Goal: Task Accomplishment & Management: Manage account settings

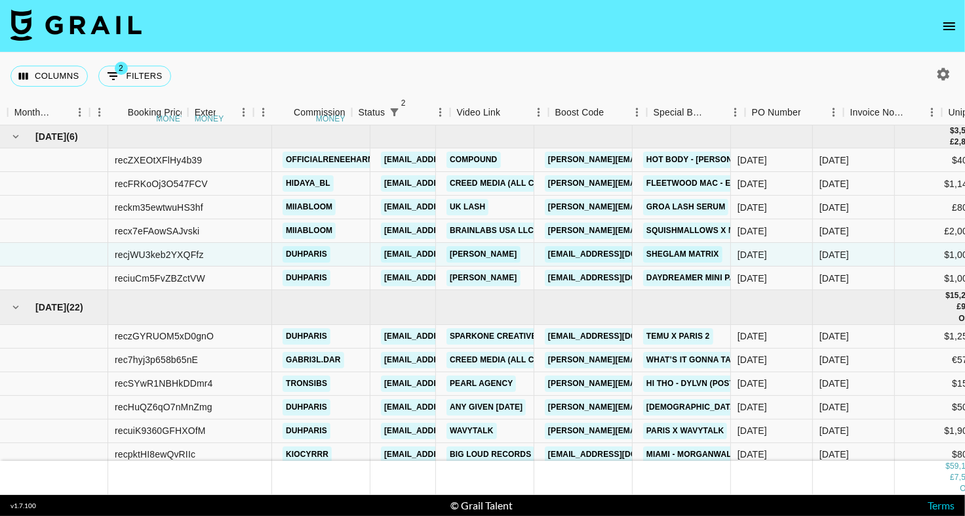
scroll to position [0, 805]
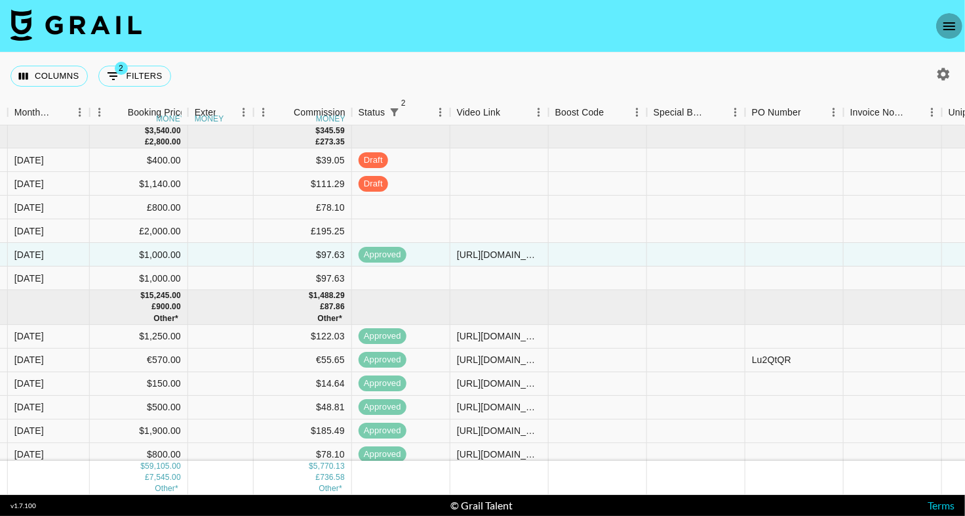
click at [943, 33] on icon "open drawer" at bounding box center [950, 26] width 16 height 16
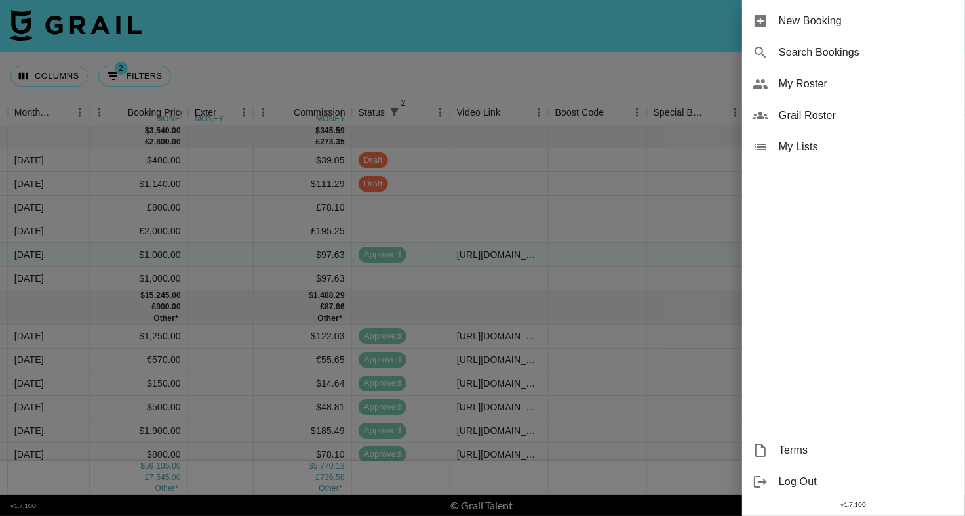
click at [890, 83] on span "My Roster" at bounding box center [867, 84] width 176 height 16
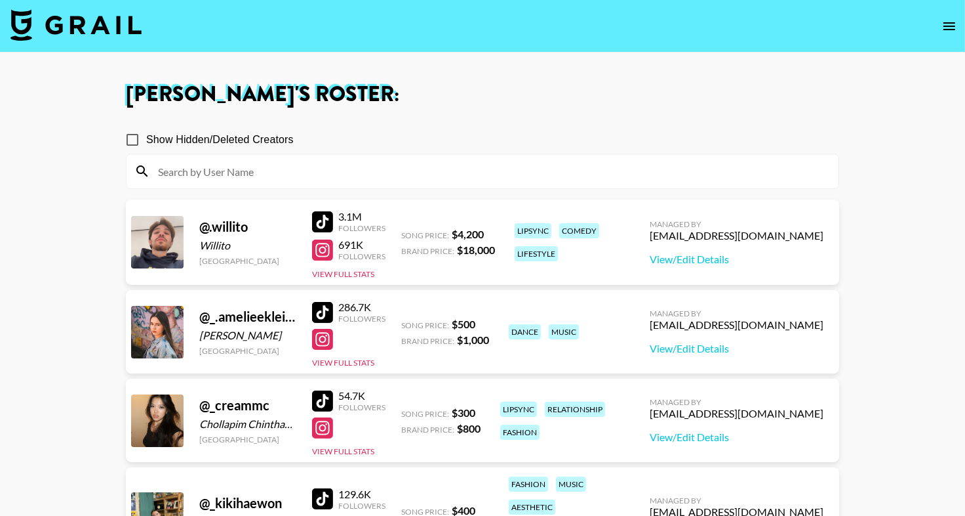
click at [276, 167] on input at bounding box center [490, 171] width 681 height 21
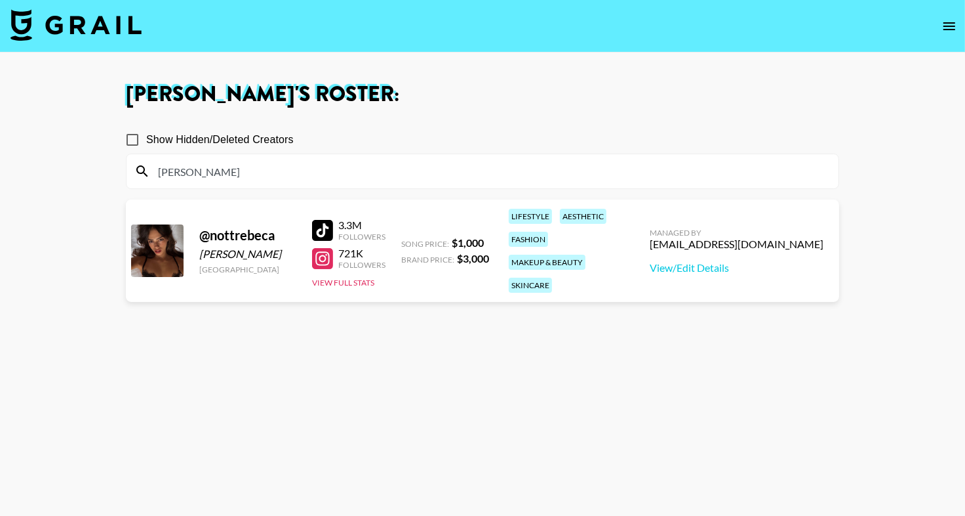
type input "nott"
click at [323, 224] on div at bounding box center [322, 230] width 21 height 21
click at [214, 178] on input "nott" at bounding box center [490, 171] width 681 height 21
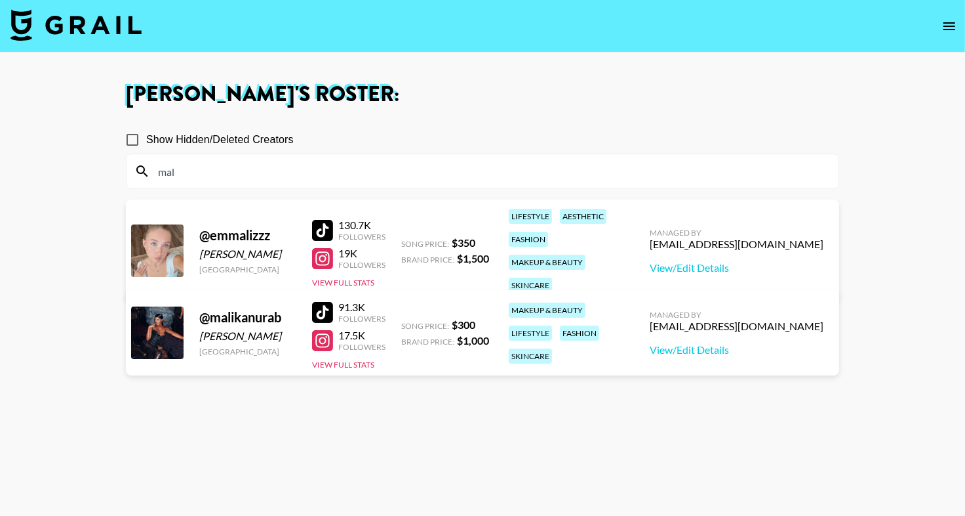
type input "mal"
click at [476, 10] on nav at bounding box center [482, 26] width 965 height 52
click at [320, 310] on div at bounding box center [322, 312] width 21 height 21
click at [321, 220] on div at bounding box center [322, 230] width 21 height 21
click at [212, 177] on input "mal" at bounding box center [490, 171] width 681 height 21
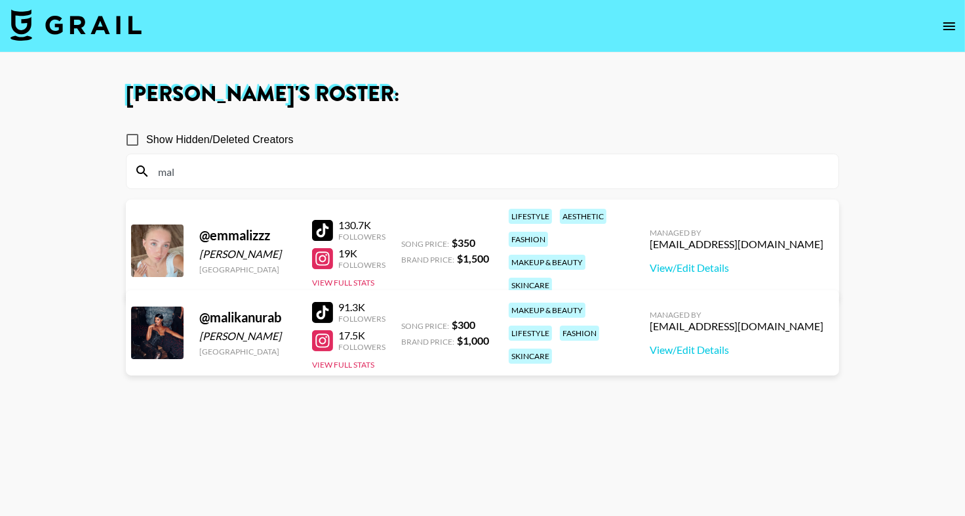
click at [212, 177] on input "mal" at bounding box center [490, 171] width 681 height 21
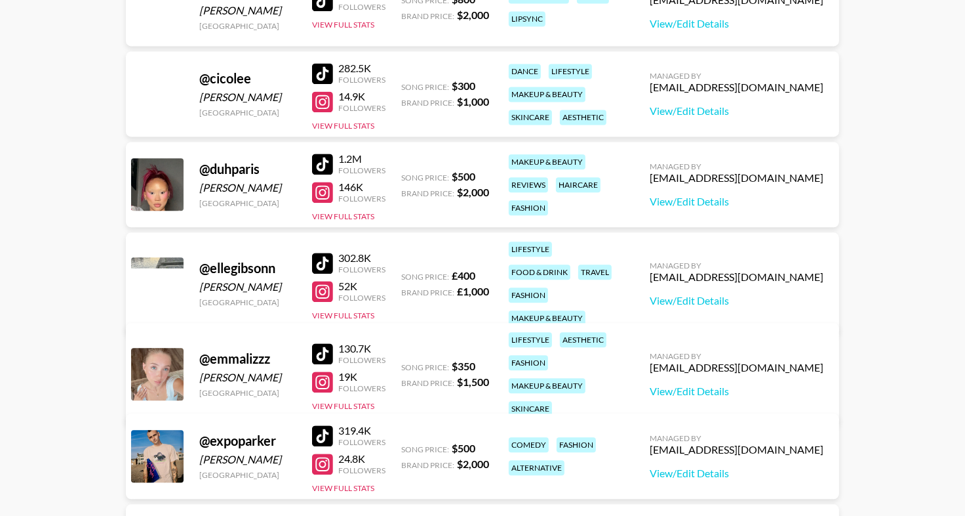
scroll to position [2578, 0]
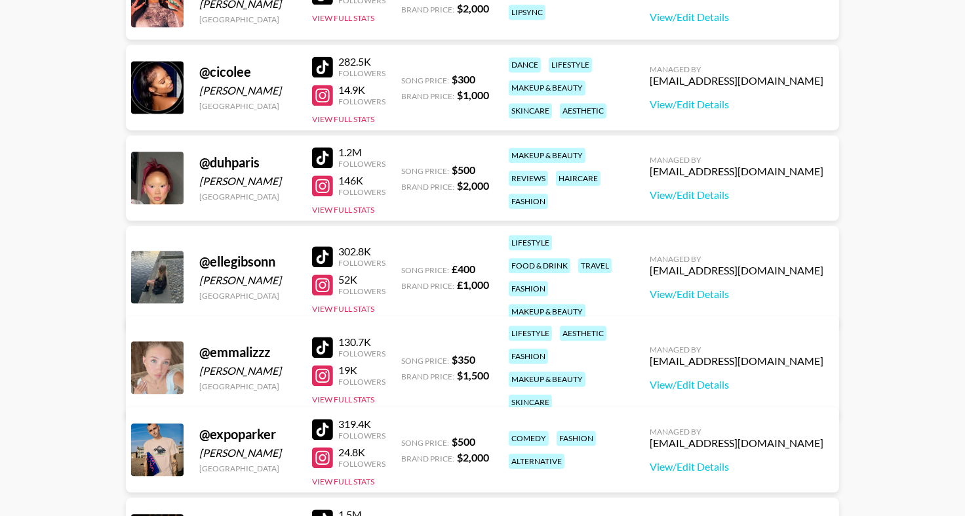
click at [331, 154] on div at bounding box center [322, 157] width 21 height 21
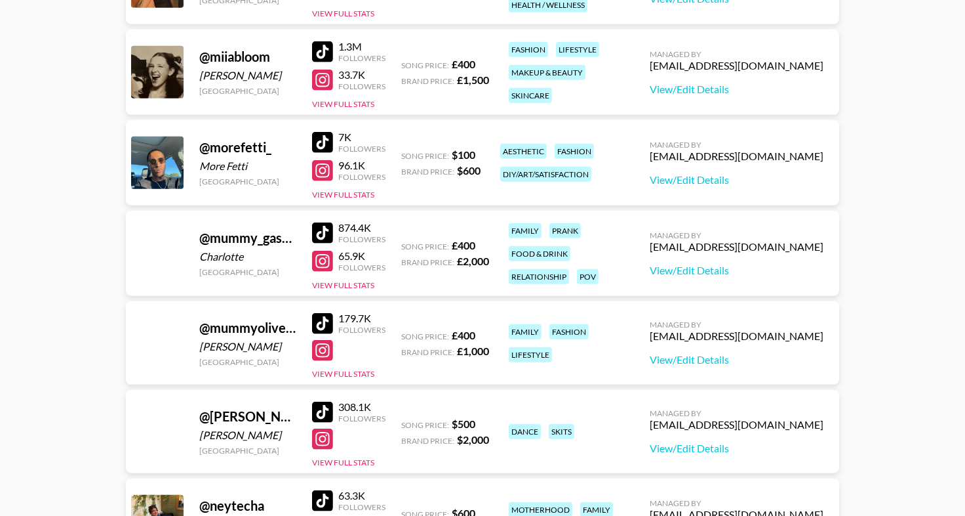
scroll to position [5112, 0]
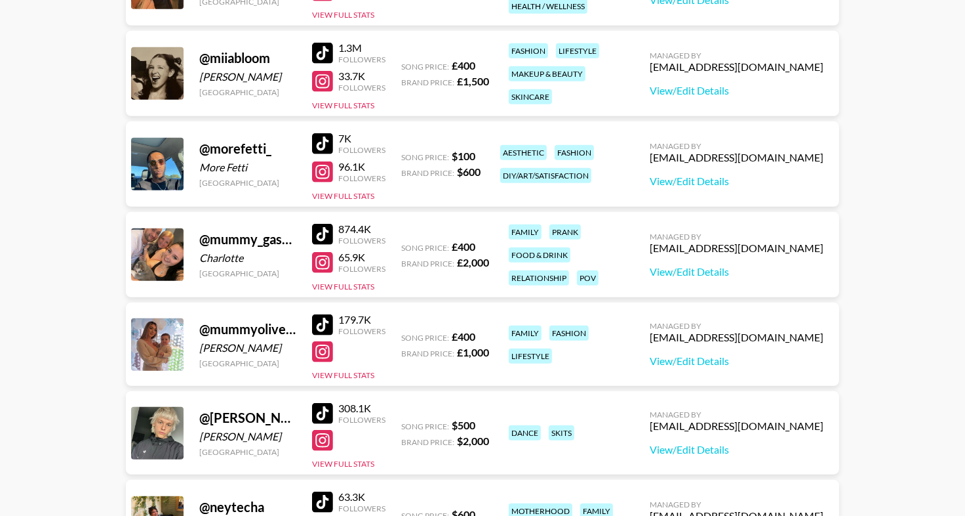
click at [321, 49] on div at bounding box center [322, 53] width 21 height 21
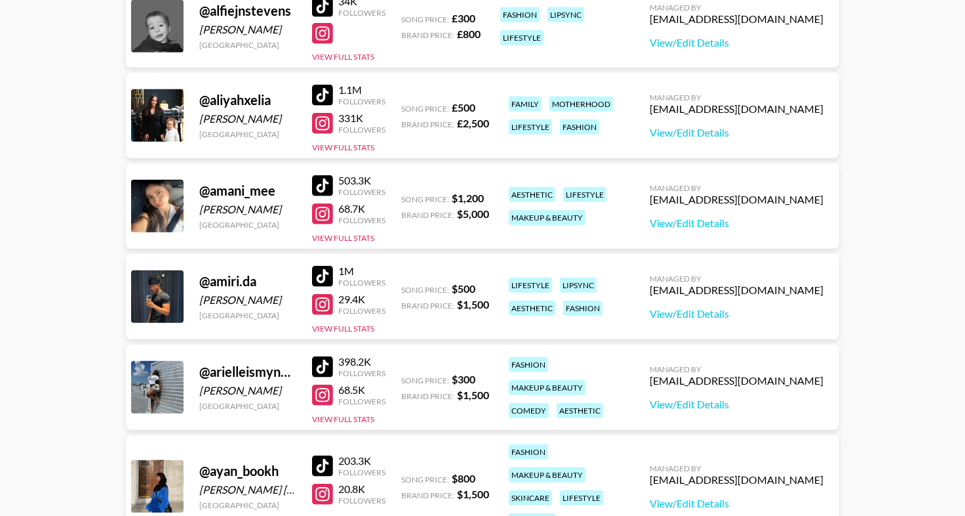
scroll to position [0, 0]
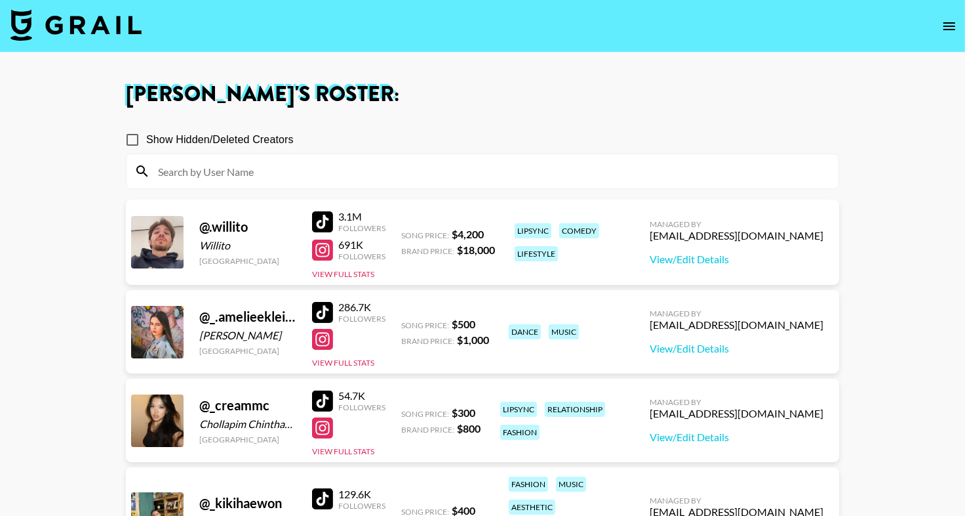
click at [148, 137] on span "Show Hidden/Deleted Creators" at bounding box center [220, 140] width 148 height 16
click at [146, 137] on input "Show Hidden/Deleted Creators" at bounding box center [133, 140] width 28 height 28
checkbox input "true"
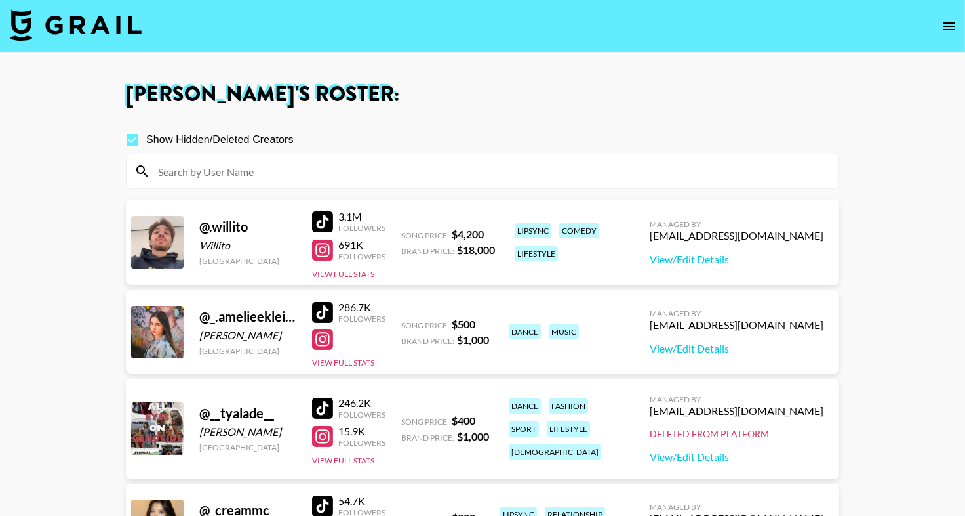
click at [184, 166] on input at bounding box center [490, 171] width 681 height 21
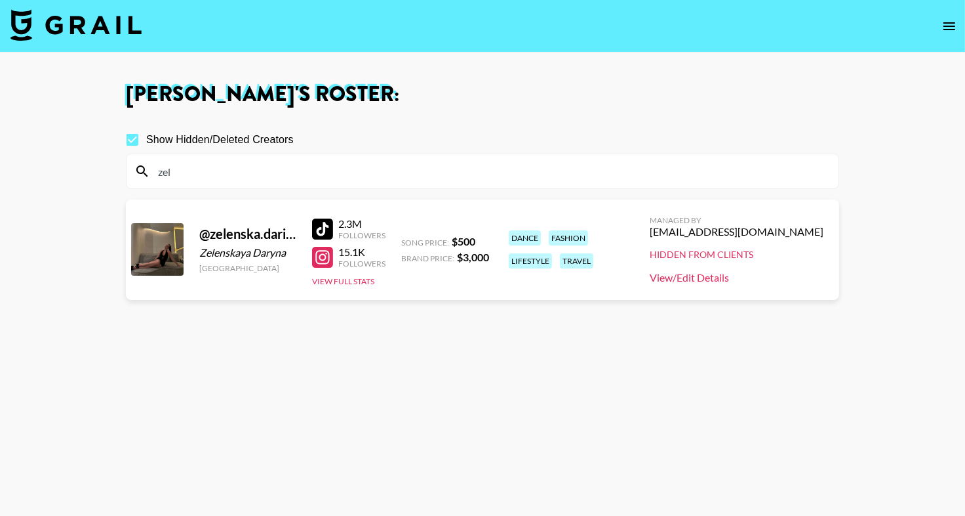
type input "zel"
click at [738, 277] on link "View/Edit Details" at bounding box center [737, 277] width 174 height 13
click at [321, 226] on div at bounding box center [322, 228] width 21 height 21
click at [207, 175] on input "zel" at bounding box center [490, 171] width 681 height 21
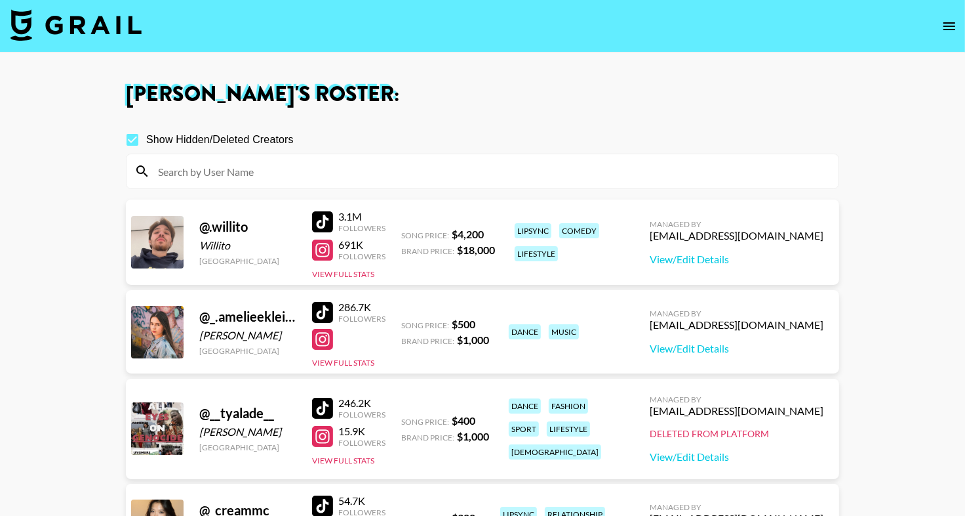
click at [132, 140] on input "Show Hidden/Deleted Creators" at bounding box center [133, 140] width 28 height 28
checkbox input "false"
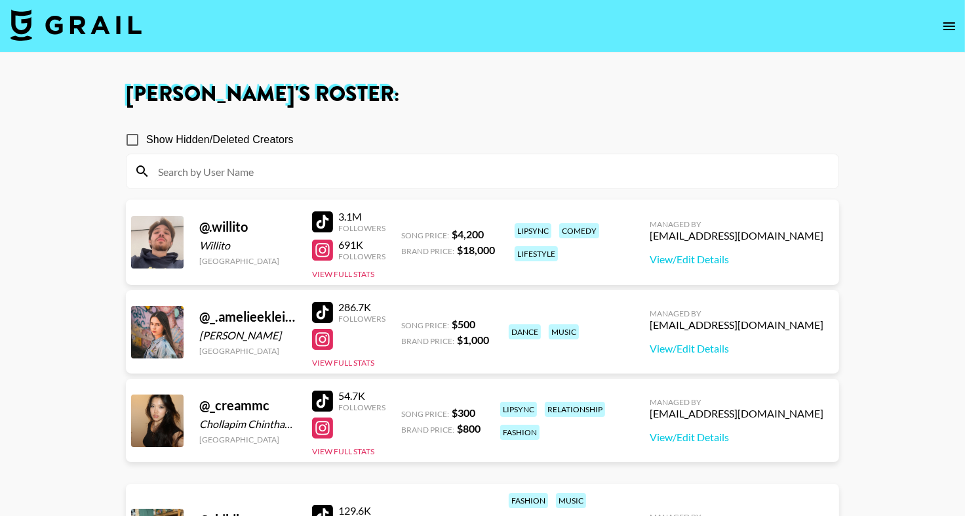
click at [198, 178] on input at bounding box center [490, 171] width 681 height 21
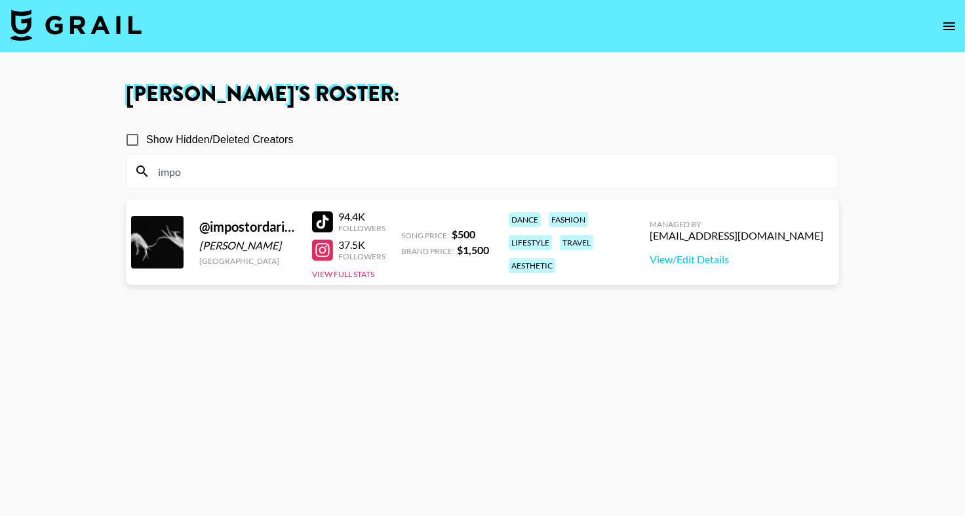
type input "impo"
click at [0, 0] on section "Eve Hartney 's Roster: Show Hidden/Deleted Creators impo @ impostordarina Daryn…" at bounding box center [482, 305] width 965 height 610
click at [218, 174] on input "impo" at bounding box center [490, 171] width 681 height 21
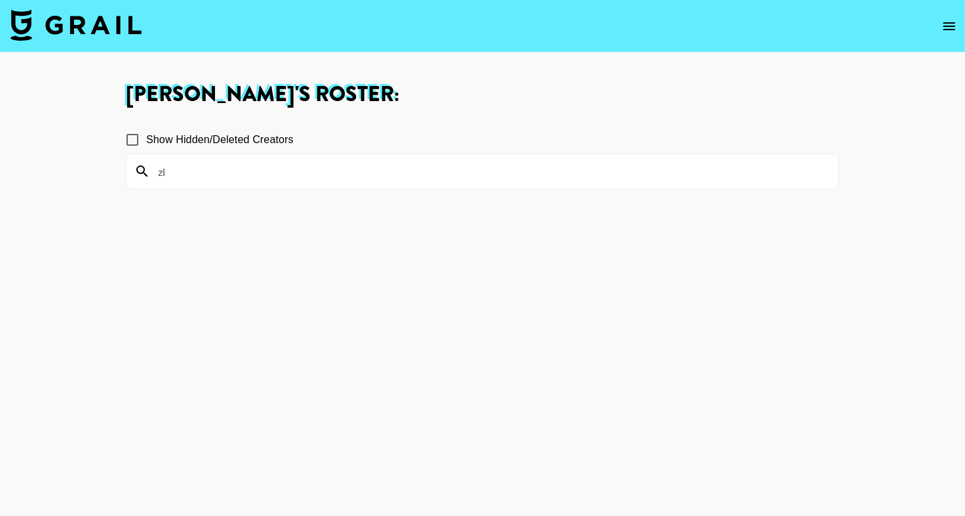
type input "zle"
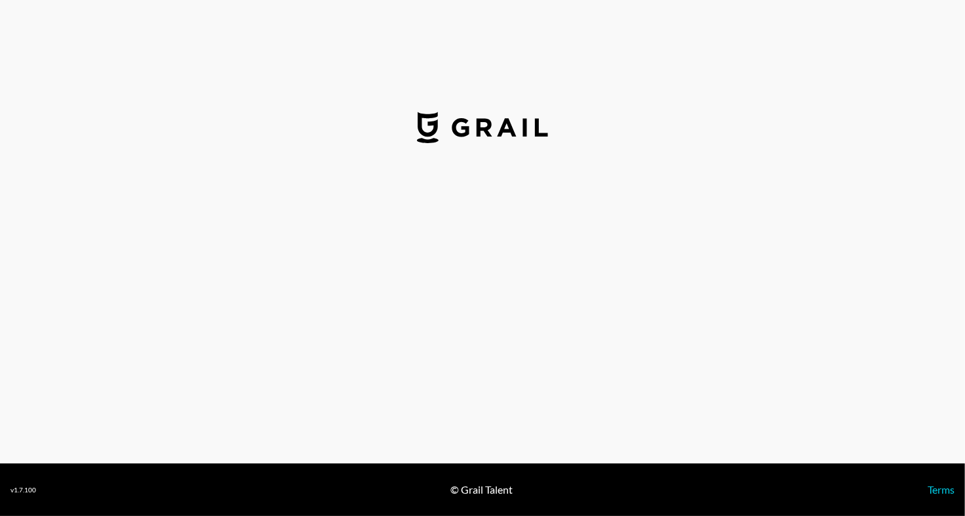
select select "USD"
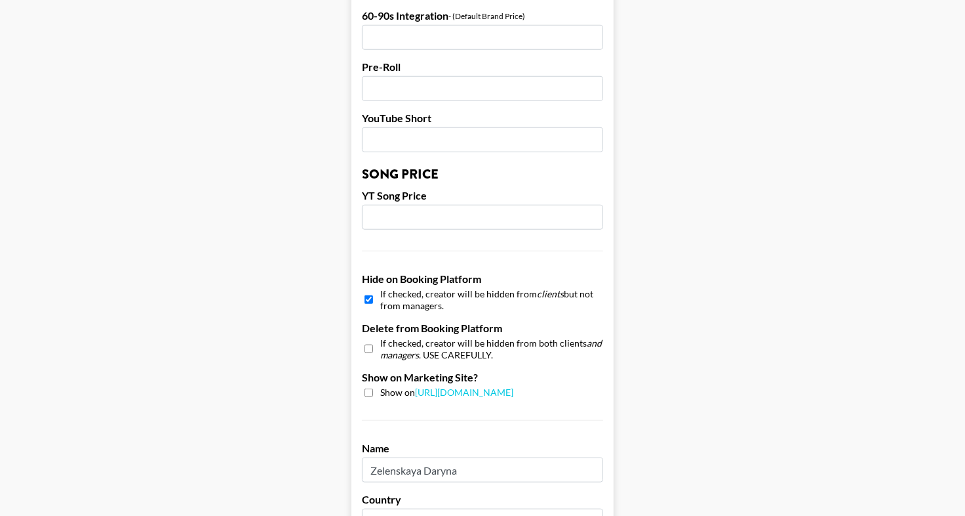
click at [365, 296] on input "checkbox" at bounding box center [369, 299] width 9 height 19
checkbox input "false"
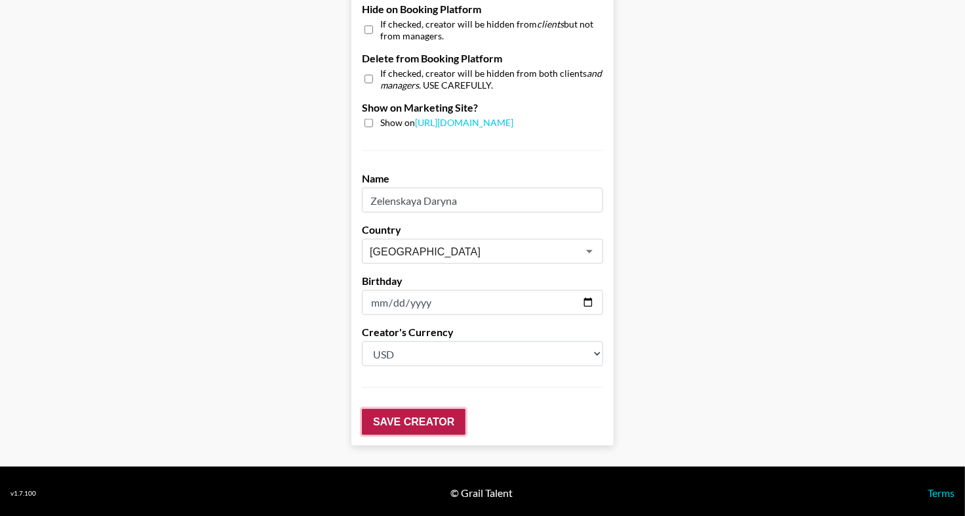
click at [425, 412] on input "Save Creator" at bounding box center [414, 422] width 104 height 26
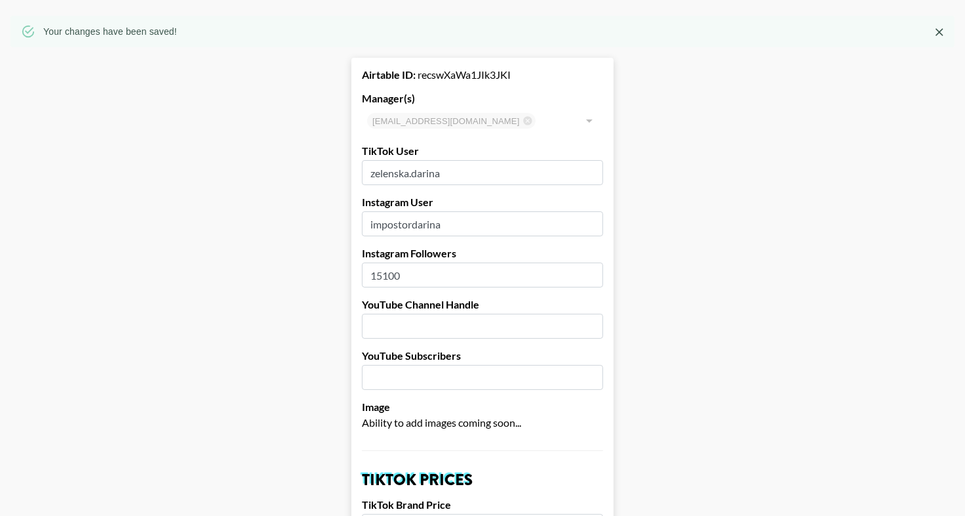
scroll to position [0, 0]
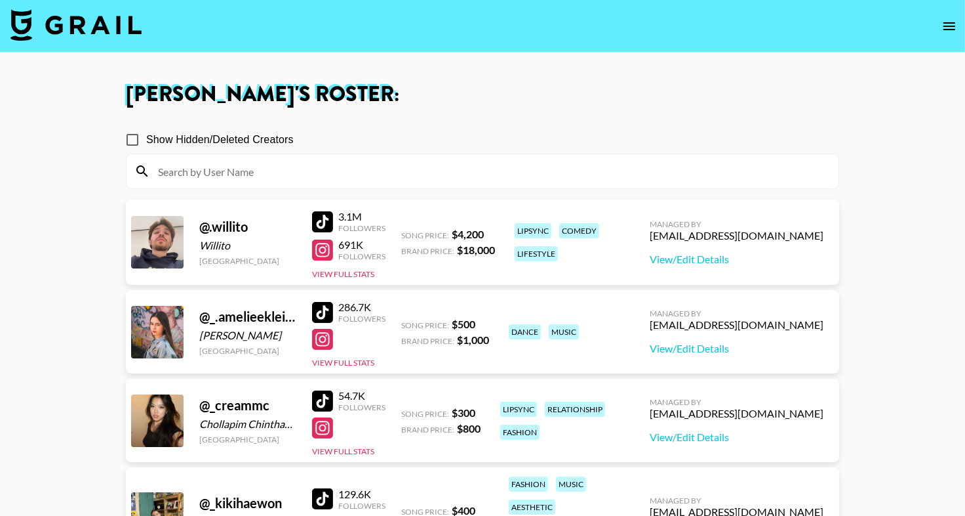
click at [215, 178] on input at bounding box center [490, 171] width 681 height 21
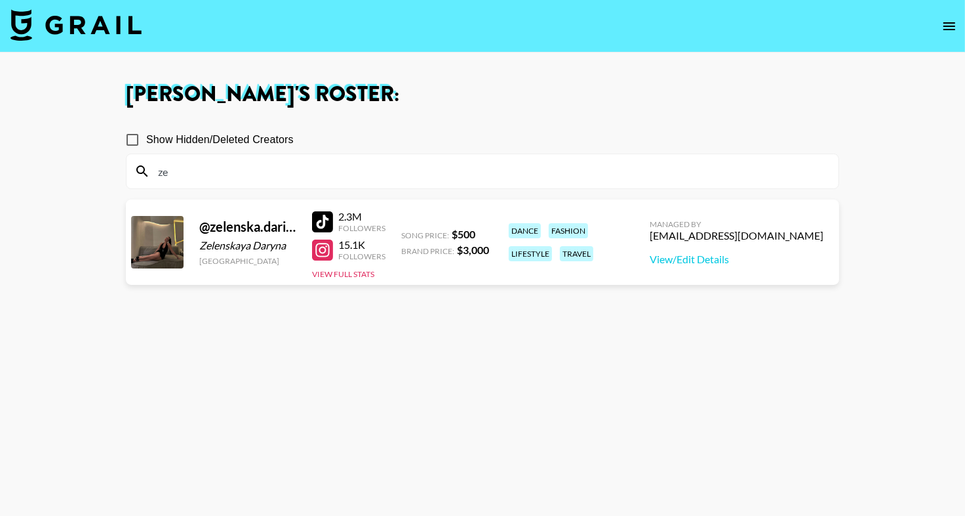
type input "z"
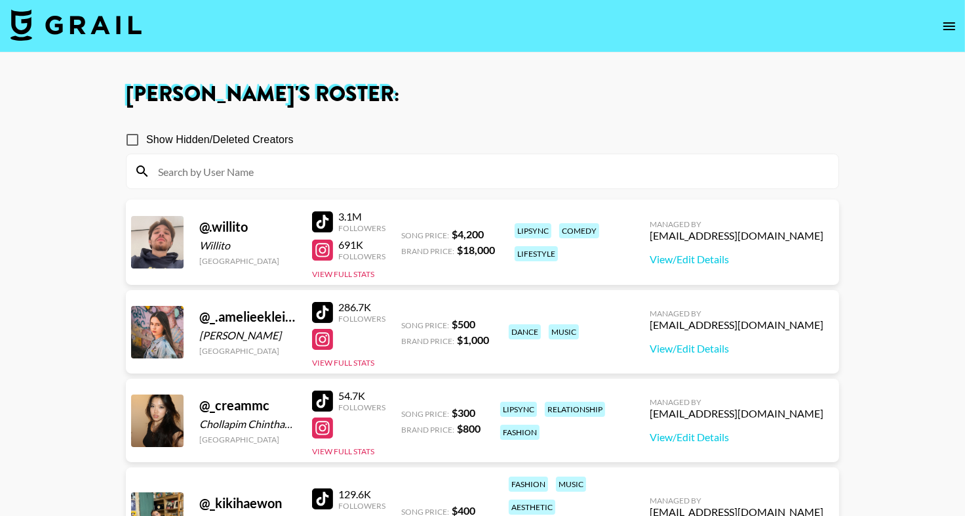
click at [951, 26] on icon "open drawer" at bounding box center [950, 26] width 12 height 8
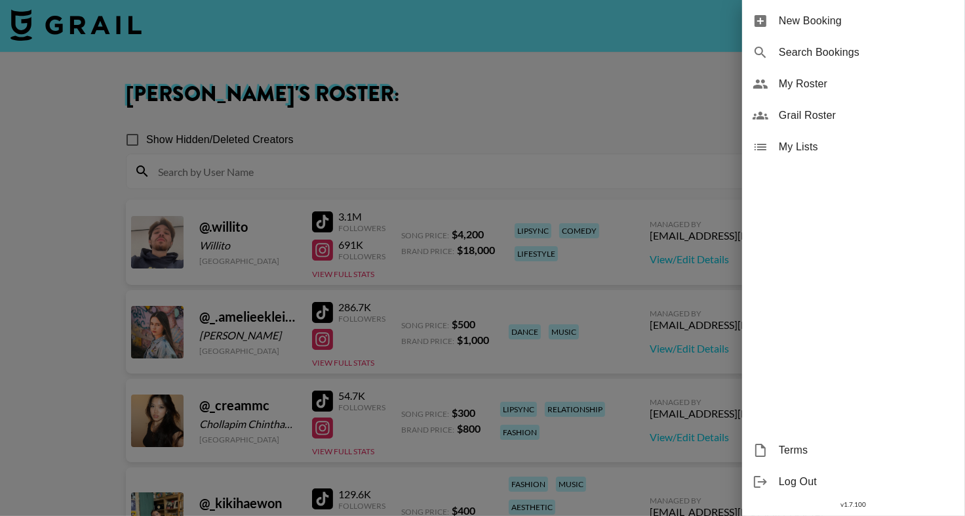
click at [881, 121] on span "Grail Roster" at bounding box center [867, 116] width 176 height 16
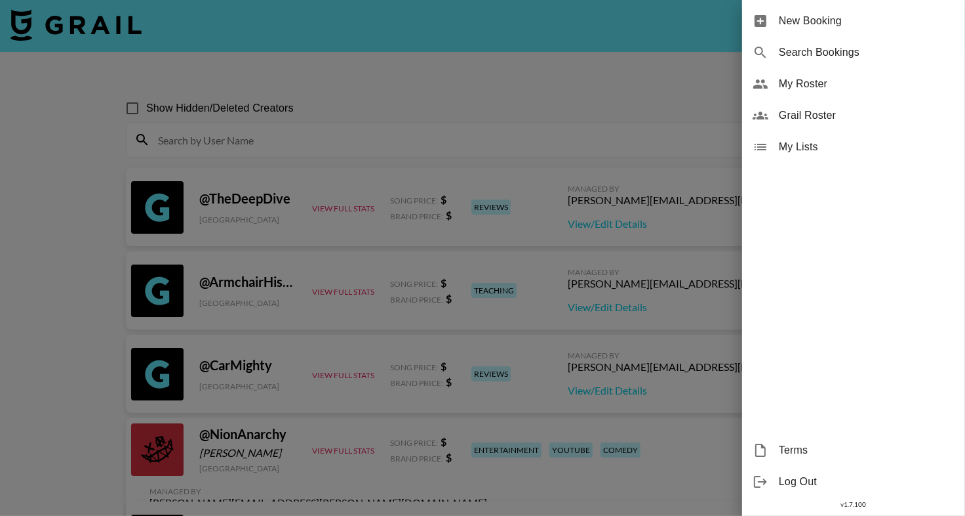
click at [484, 125] on div at bounding box center [482, 258] width 965 height 516
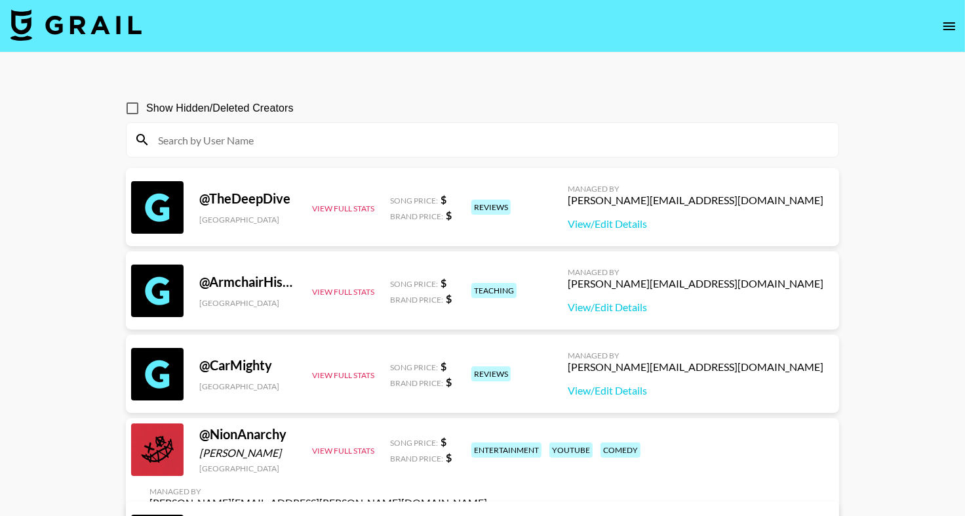
click at [489, 128] on div at bounding box center [483, 140] width 712 height 34
click at [491, 149] on input at bounding box center [490, 139] width 681 height 21
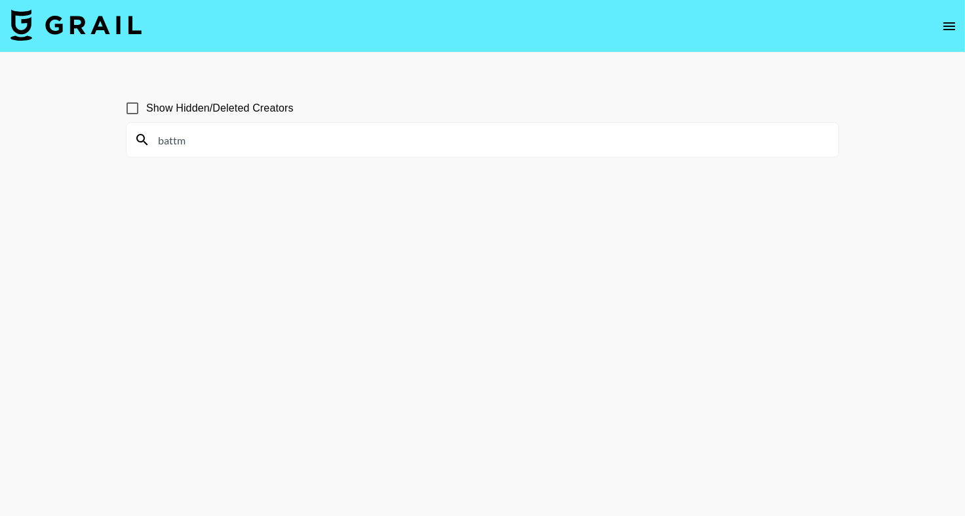
type input "battm"
click at [146, 104] on input "Show Hidden/Deleted Creators" at bounding box center [133, 108] width 28 height 28
click at [146, 105] on input "Show Hidden/Deleted Creators" at bounding box center [133, 108] width 28 height 28
checkbox input "false"
click at [216, 134] on input "battm" at bounding box center [490, 139] width 681 height 21
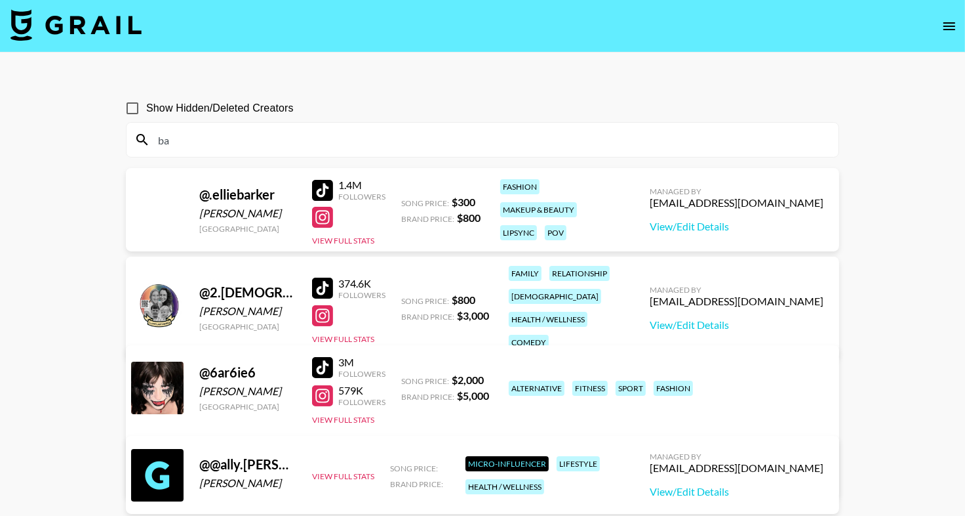
type input "b"
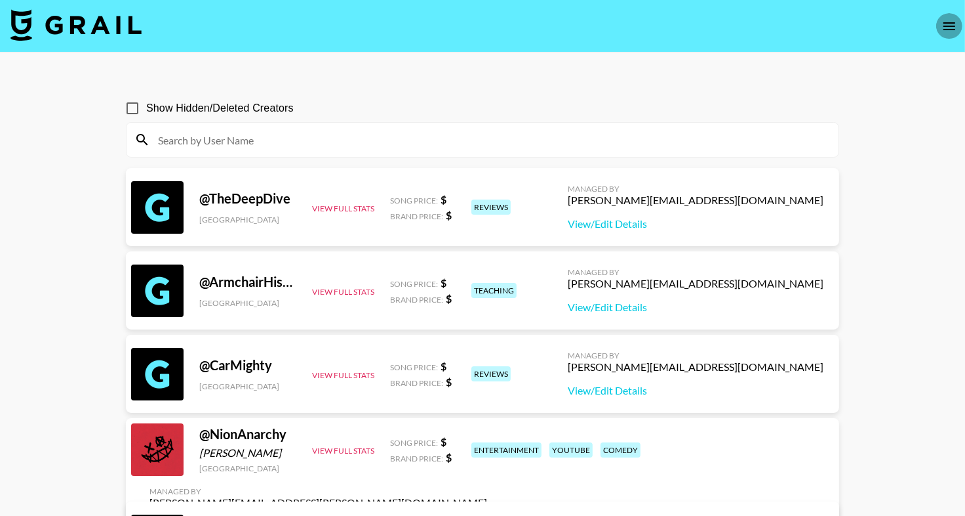
click at [948, 28] on icon "open drawer" at bounding box center [950, 26] width 12 height 8
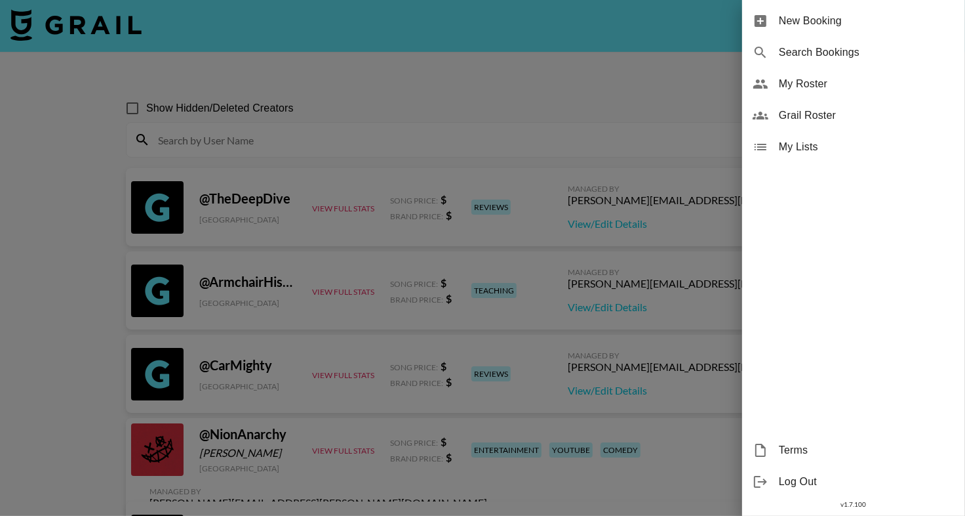
click at [800, 85] on span "My Roster" at bounding box center [867, 84] width 176 height 16
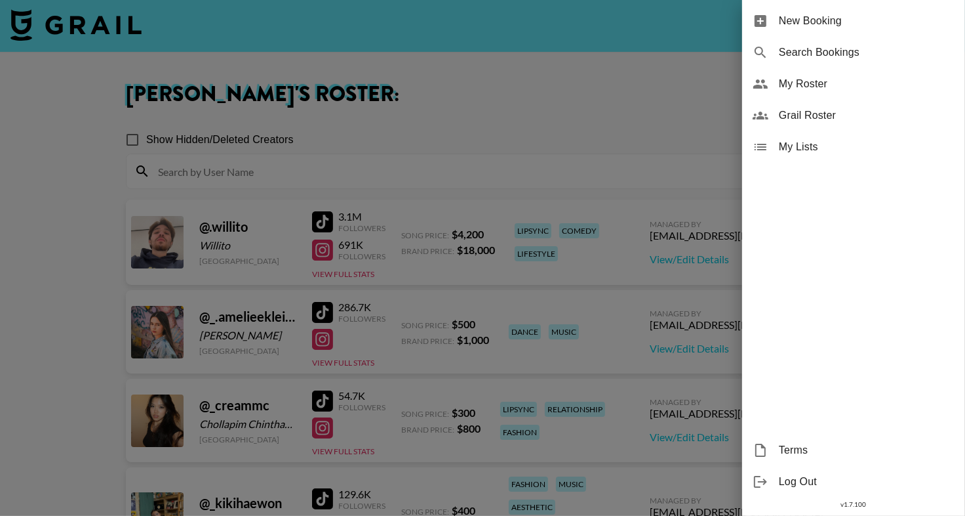
click at [453, 110] on div at bounding box center [482, 258] width 965 height 516
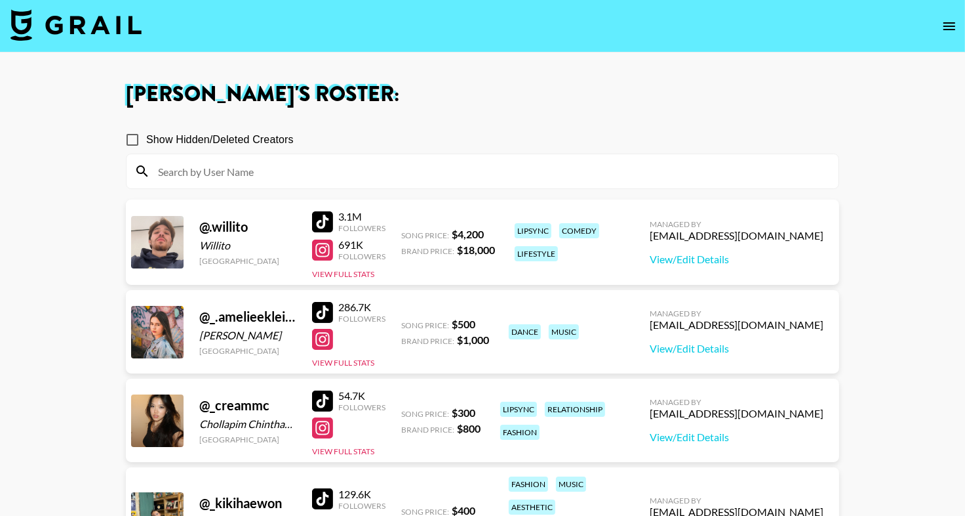
click at [422, 174] on input at bounding box center [490, 171] width 681 height 21
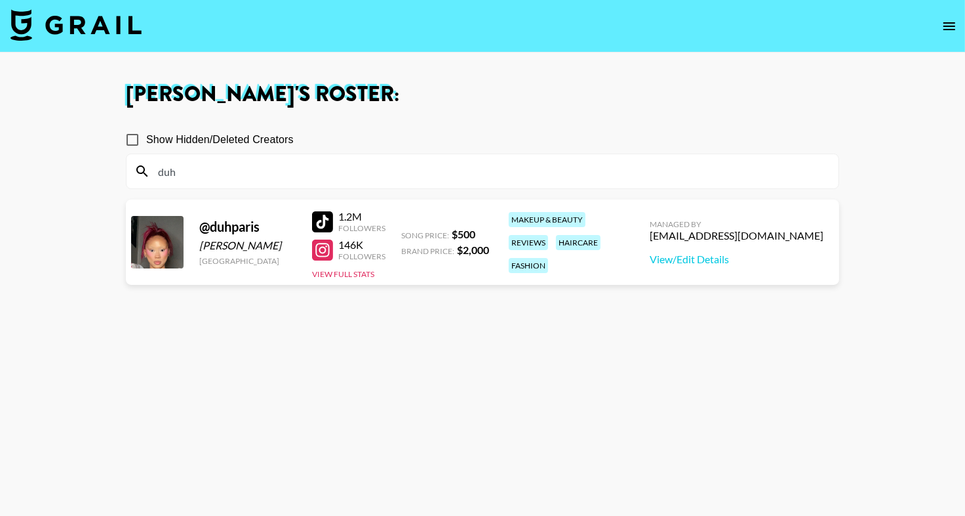
type input "duh"
click at [626, 84] on h1 "Eve Hartney 's Roster:" at bounding box center [483, 94] width 714 height 21
click at [326, 216] on div at bounding box center [322, 221] width 21 height 21
click at [325, 245] on div at bounding box center [322, 249] width 21 height 21
click at [754, 256] on link "View/Edit Details" at bounding box center [737, 259] width 174 height 13
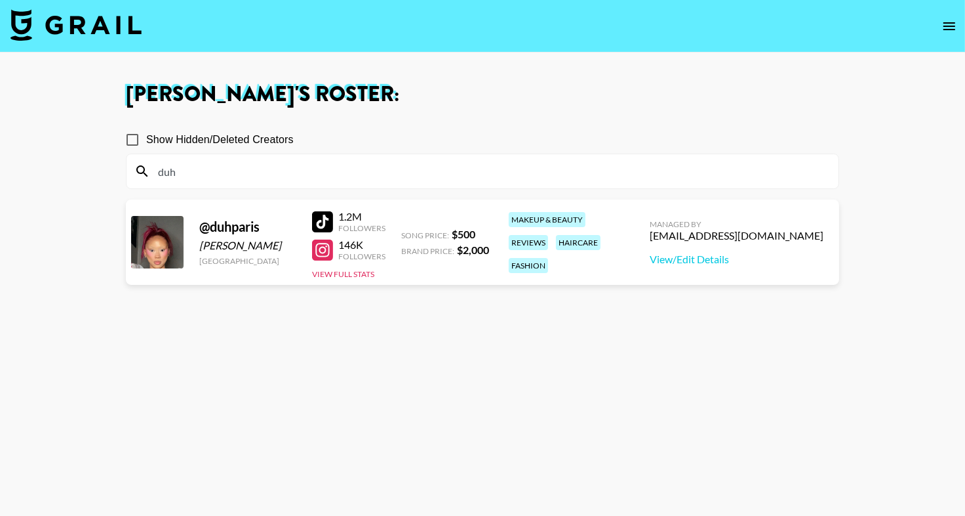
click at [321, 244] on div at bounding box center [322, 249] width 21 height 21
click at [216, 180] on input "duh" at bounding box center [490, 171] width 681 height 21
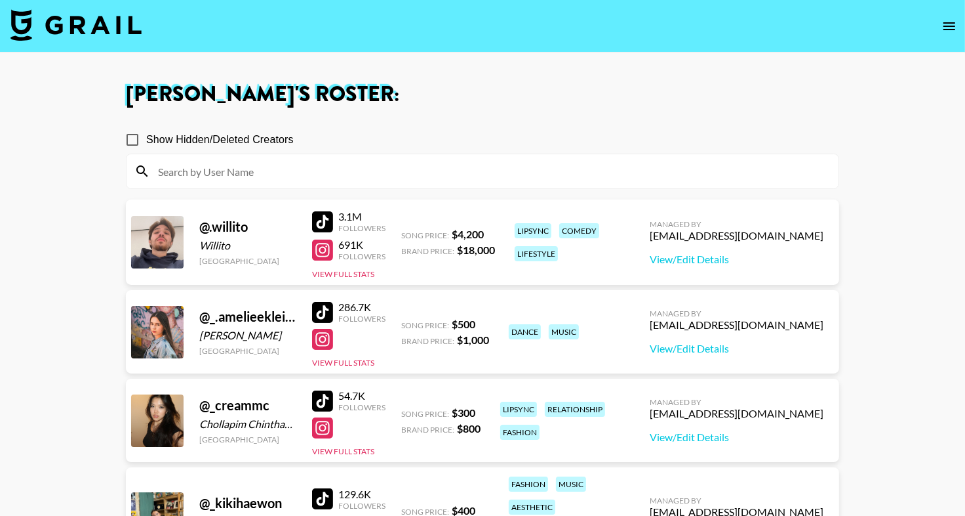
click at [474, 120] on section "Show Hidden/Deleted Creators" at bounding box center [483, 151] width 714 height 73
click at [204, 165] on input at bounding box center [490, 171] width 681 height 21
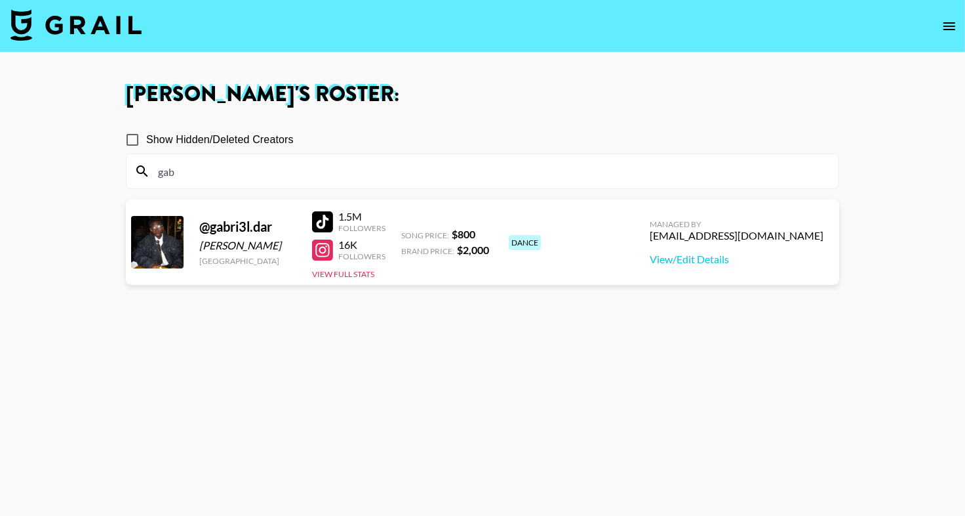
click at [474, 120] on section "Show Hidden/Deleted Creators gab" at bounding box center [483, 151] width 714 height 73
click at [186, 165] on input "gab" at bounding box center [490, 171] width 681 height 21
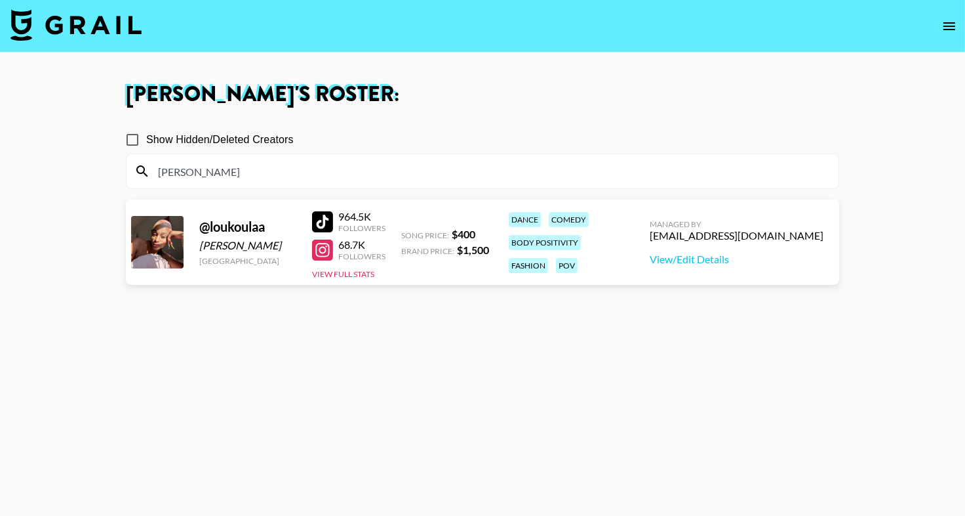
type input "louk"
click at [396, 119] on section "Show Hidden/Deleted Creators louk" at bounding box center [483, 151] width 714 height 73
click at [318, 225] on div at bounding box center [322, 221] width 21 height 21
click at [175, 183] on div "louk" at bounding box center [483, 171] width 712 height 34
click at [195, 179] on input "louk" at bounding box center [490, 171] width 681 height 21
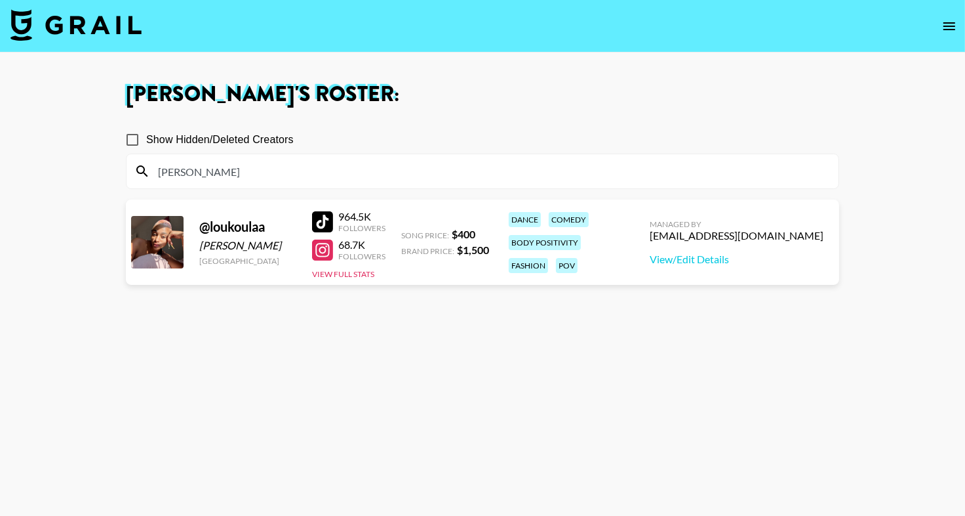
click at [195, 179] on input "louk" at bounding box center [490, 171] width 681 height 21
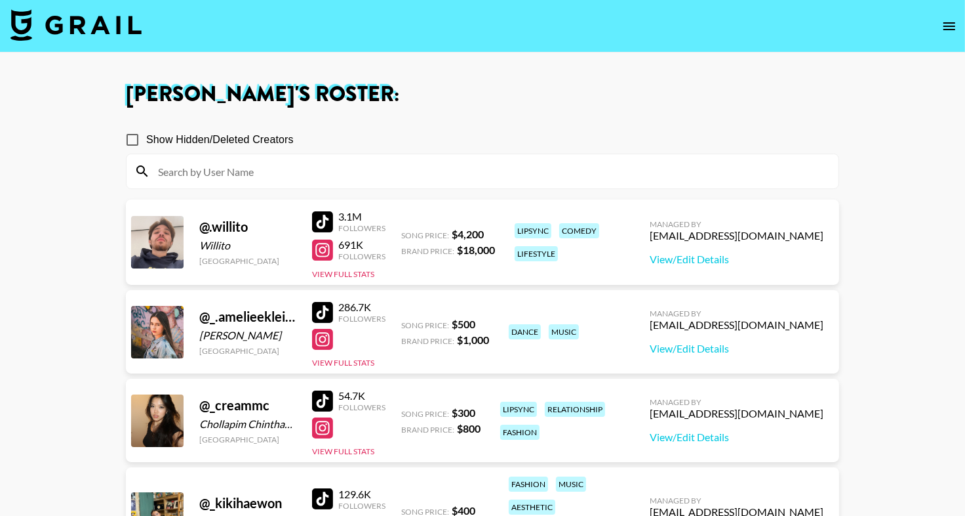
click at [217, 177] on input at bounding box center [490, 171] width 681 height 21
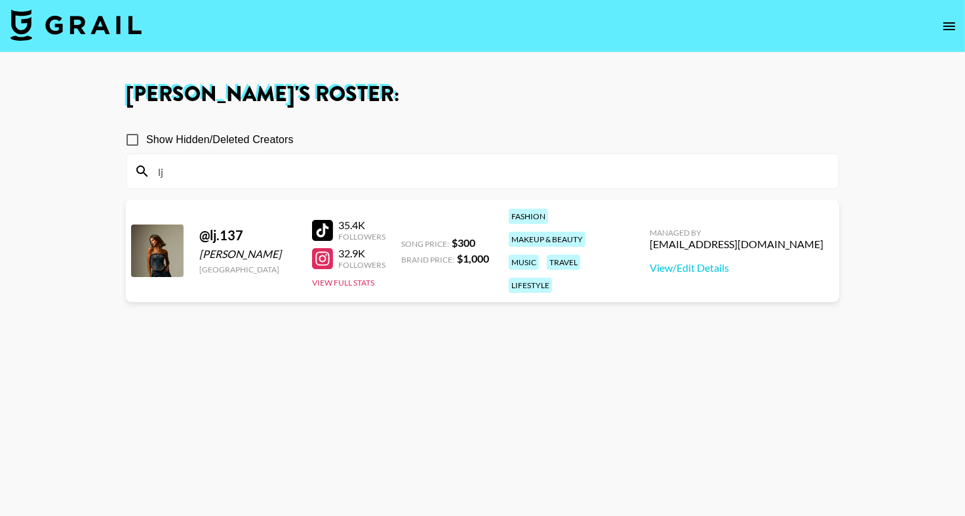
type input "lj"
click at [400, 118] on section "Show Hidden/Deleted Creators lj" at bounding box center [483, 151] width 714 height 73
click at [335, 220] on link at bounding box center [325, 230] width 26 height 21
click at [197, 176] on input "lj" at bounding box center [490, 171] width 681 height 21
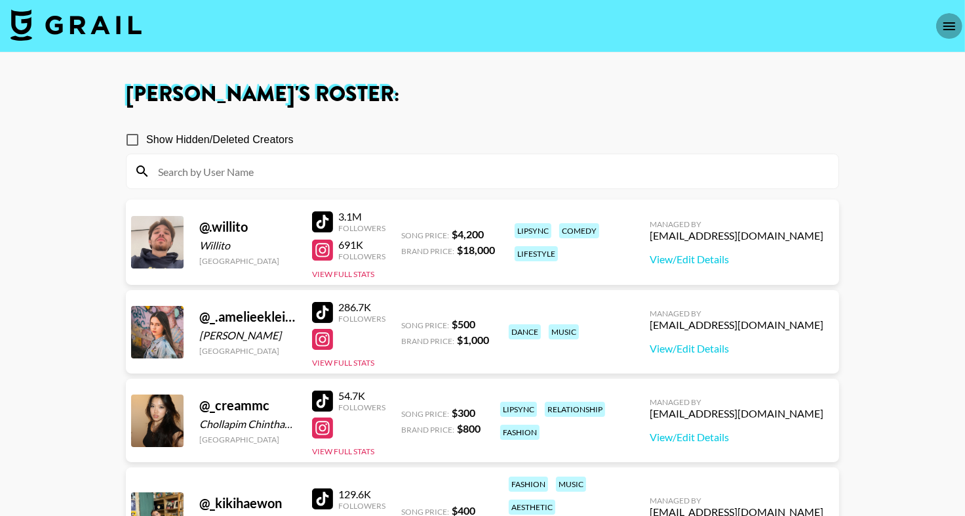
click at [943, 18] on icon "open drawer" at bounding box center [950, 26] width 16 height 16
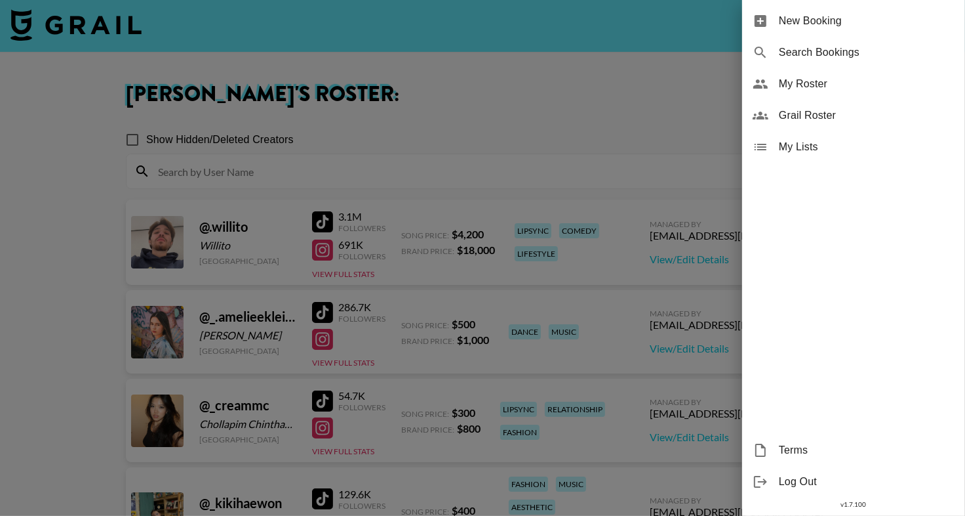
click at [836, 19] on span "New Booking" at bounding box center [867, 21] width 176 height 16
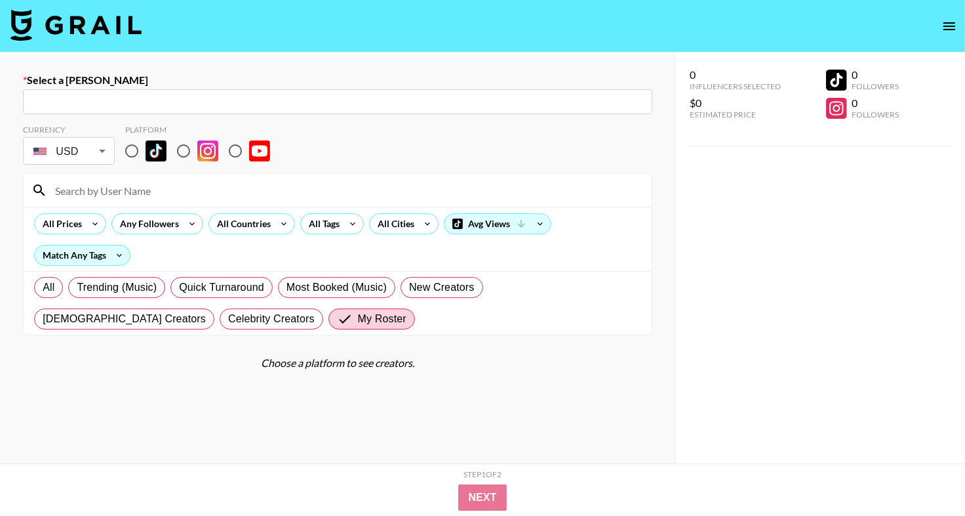
click at [218, 98] on input "text" at bounding box center [338, 101] width 614 height 15
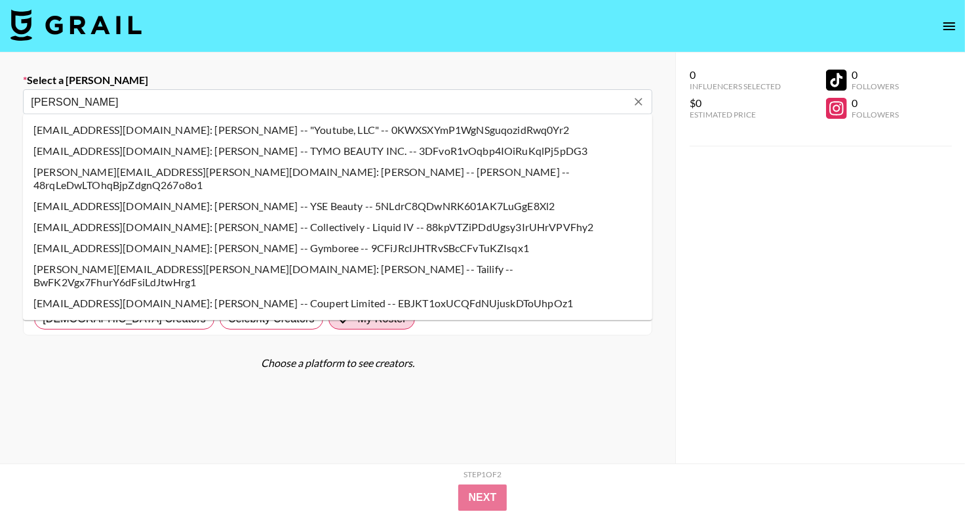
type input "emma@creedmedia.com: Emma Olofsson -- Creed Media -- m0tJ27sjAqMeFyb4RzIILE3Wtv…"
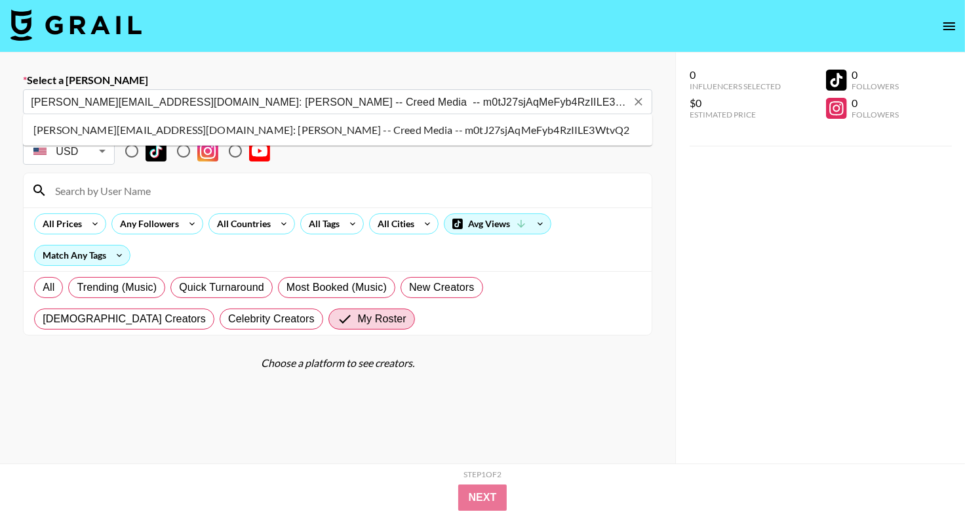
click at [159, 127] on li "emma@creedmedia.com: Emma Olofsson -- Creed Media -- m0tJ27sjAqMeFyb4RzIILE3Wtv…" at bounding box center [338, 129] width 630 height 21
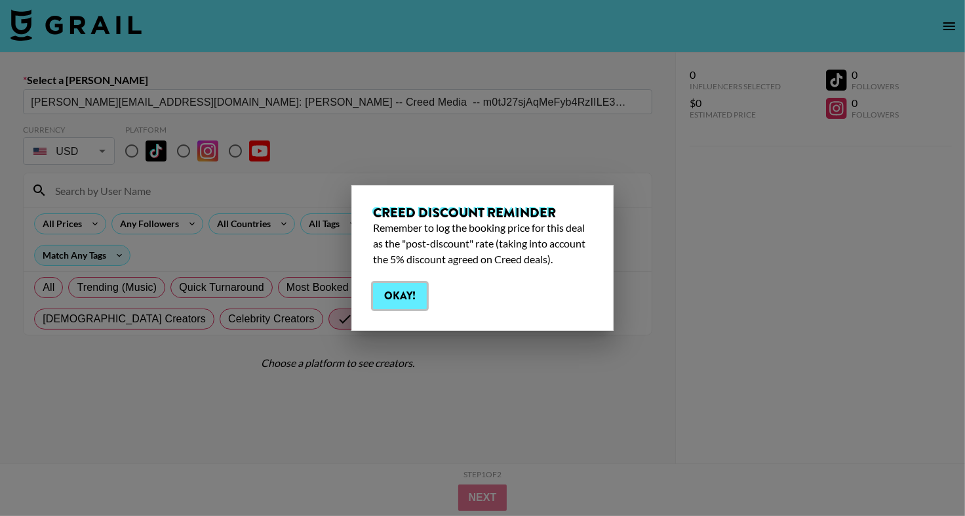
click at [412, 292] on button "Okay!" at bounding box center [400, 296] width 54 height 26
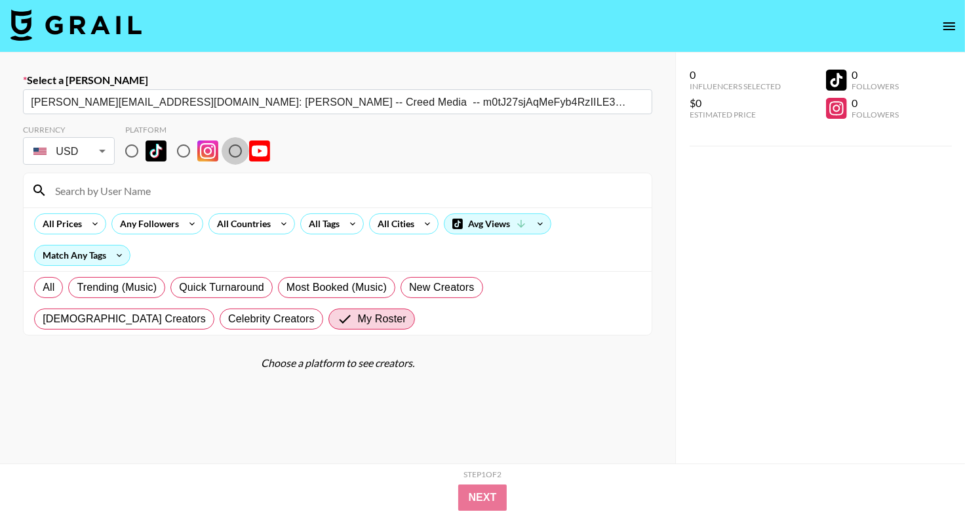
click at [228, 149] on input "radio" at bounding box center [236, 151] width 28 height 28
radio input "true"
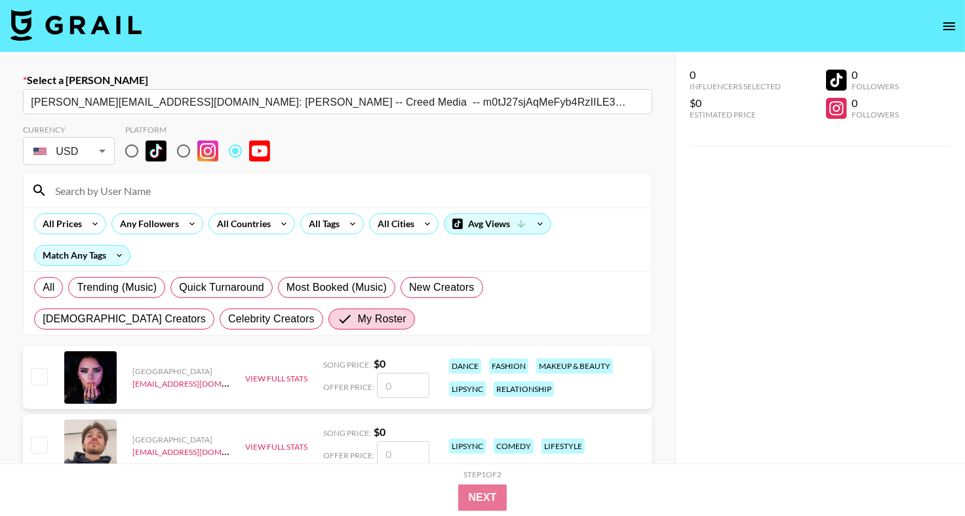
click at [235, 188] on input at bounding box center [345, 190] width 597 height 21
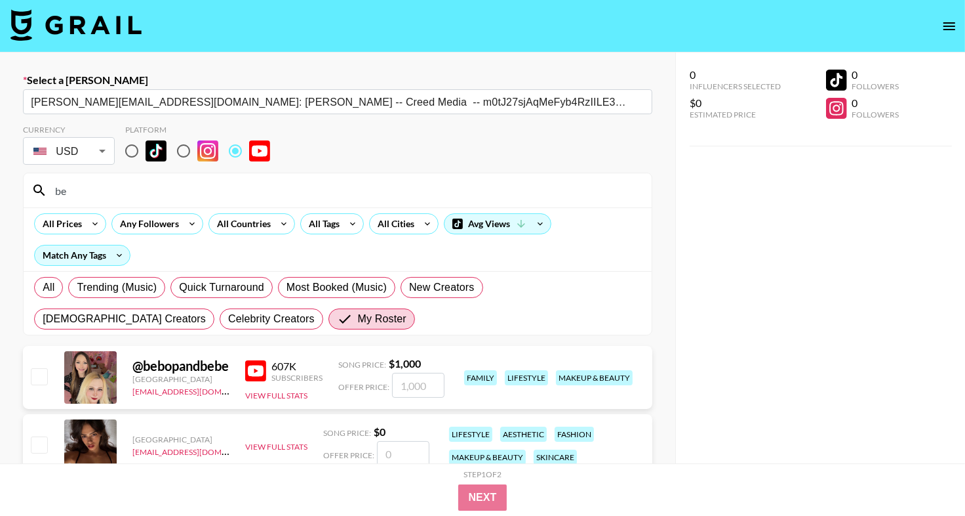
type input "be"
click at [42, 375] on input "checkbox" at bounding box center [39, 376] width 16 height 16
checkbox input "true"
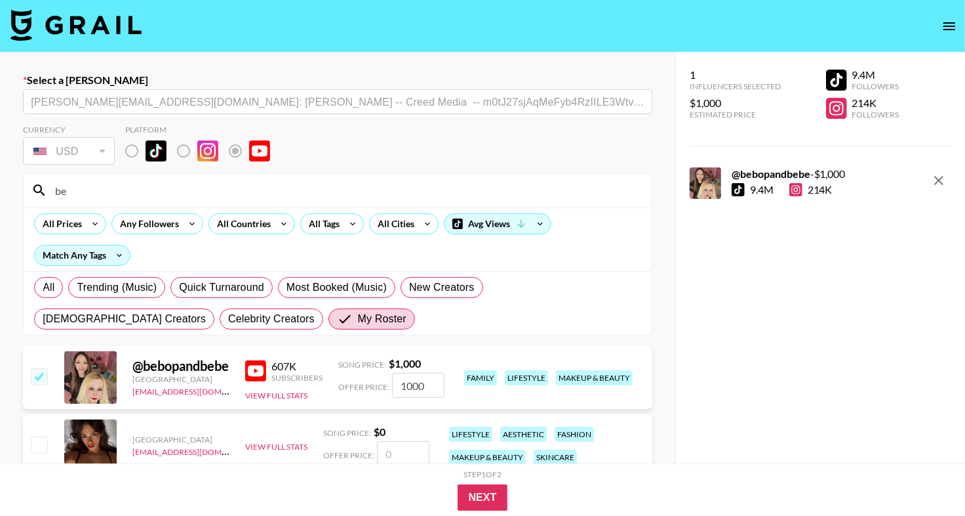
drag, startPoint x: 423, startPoint y: 387, endPoint x: 342, endPoint y: 387, distance: 81.3
click at [342, 387] on div "Offer Price: 1000" at bounding box center [391, 385] width 106 height 25
type input "855"
click at [479, 502] on button "Next" at bounding box center [483, 497] width 51 height 26
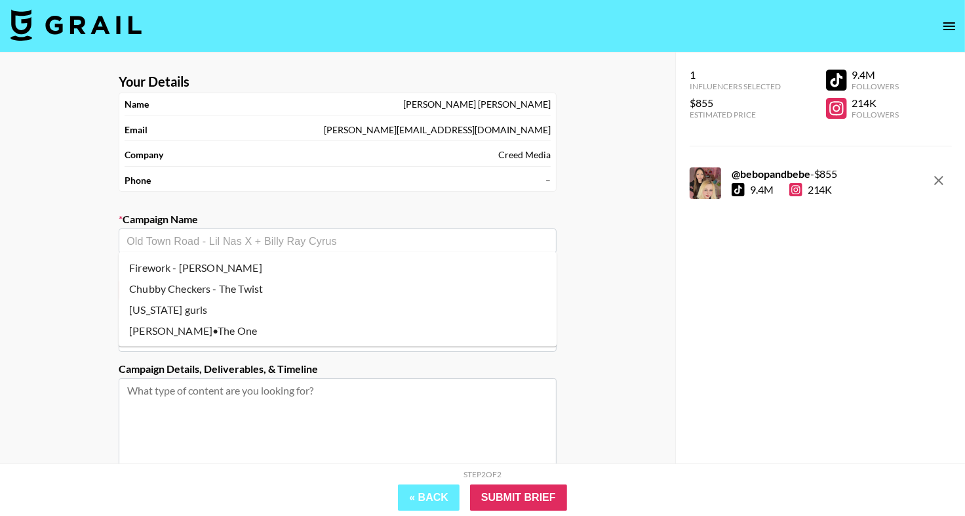
click at [335, 243] on input "text" at bounding box center [338, 240] width 422 height 15
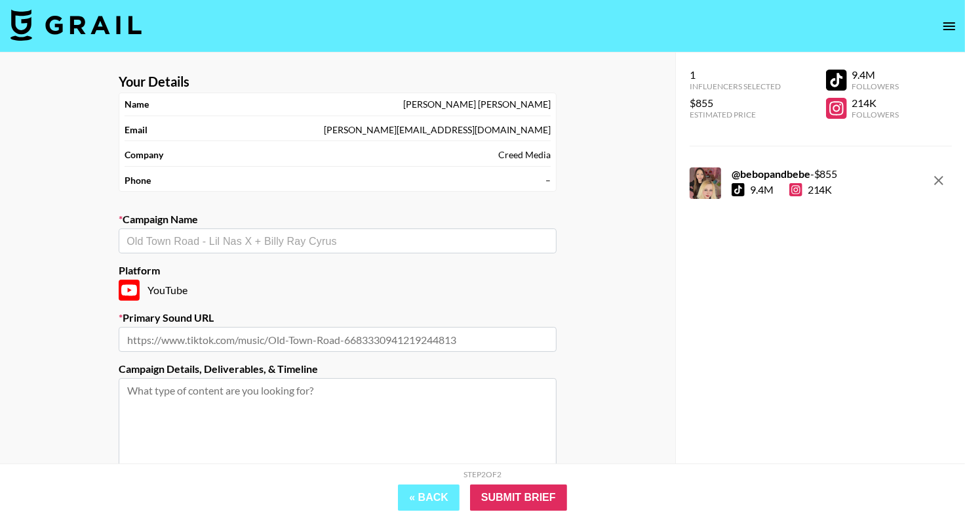
click at [336, 249] on div "​" at bounding box center [338, 240] width 438 height 25
paste input "piano in the sky Go to channel Mikayla Geier"
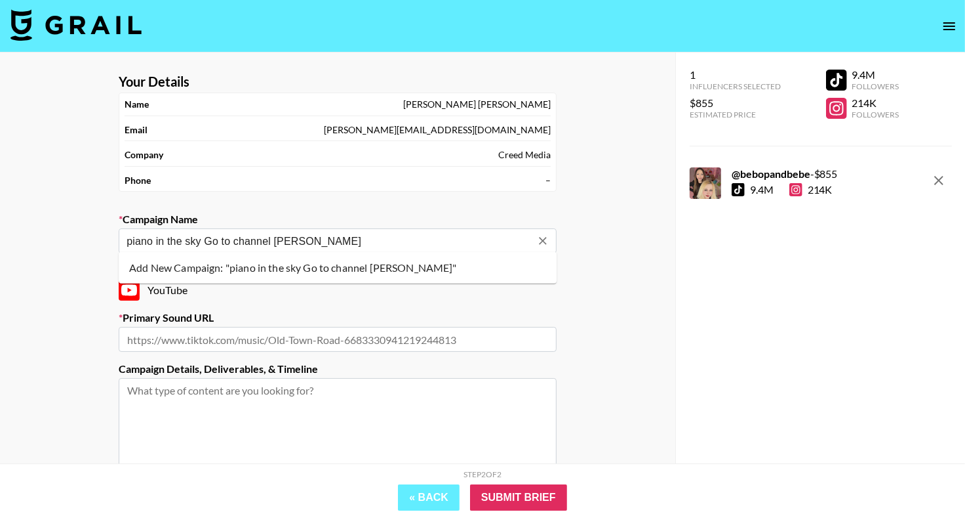
click at [236, 239] on input "piano in the sky Go to channel Mikayla Geier" at bounding box center [329, 240] width 405 height 15
click at [271, 238] on input "piano in the sky Go to channel Mikayla Geier" at bounding box center [329, 240] width 405 height 15
click at [289, 264] on li "Add New Campaign: "piano in the sky - Mikayla Geier"" at bounding box center [338, 267] width 438 height 21
type input "piano in the sky - Mikayla Geier"
click at [277, 336] on input "text" at bounding box center [338, 339] width 438 height 25
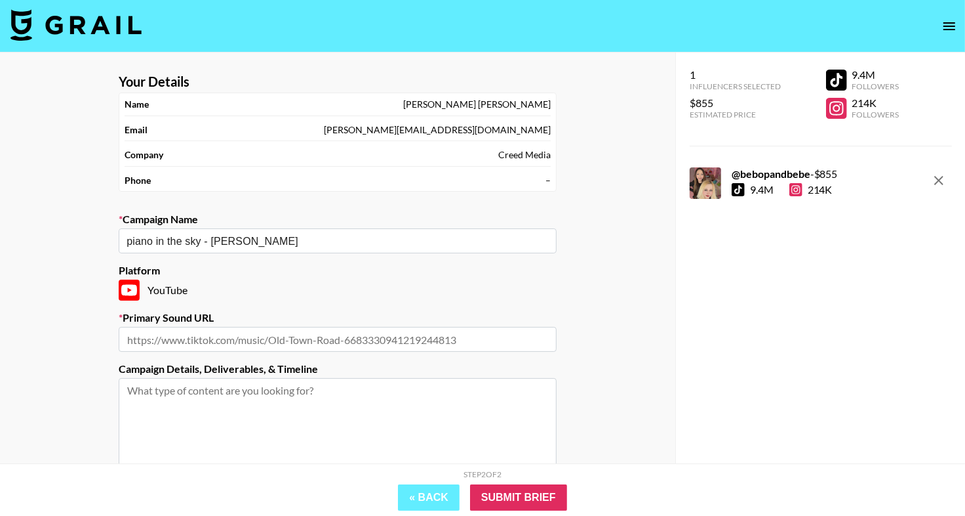
paste input "https://www.youtube.com/source/ebYWD3Eqfwo/shorts?bp=8gUeChwSGgoLZWJZV0QzRXFmd2…"
type input "https://www.youtube.com/source/ebYWD3Eqfwo/shorts?bp=8gUeChwSGgoLZWJZV0QzRXFmd2…"
click at [364, 296] on div "YouTube" at bounding box center [338, 289] width 438 height 21
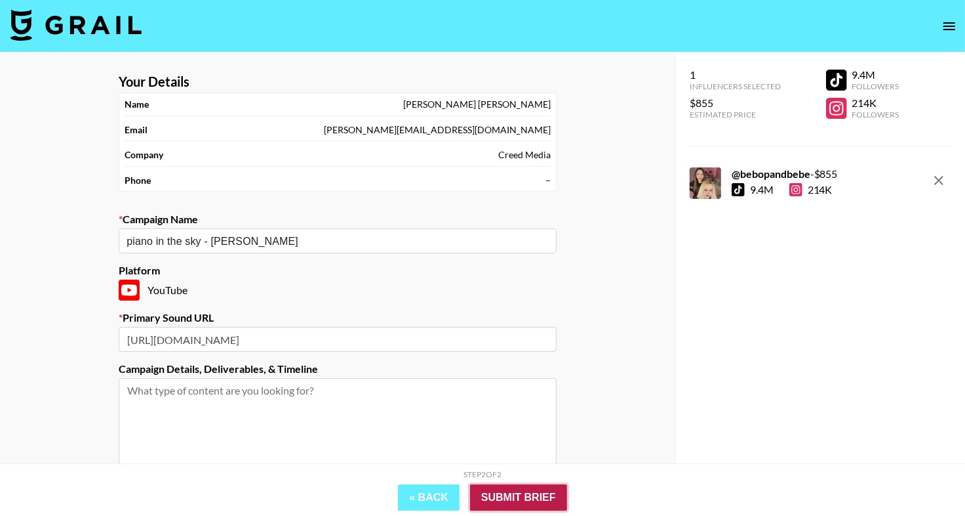
click at [489, 495] on input "Submit Brief" at bounding box center [518, 497] width 97 height 26
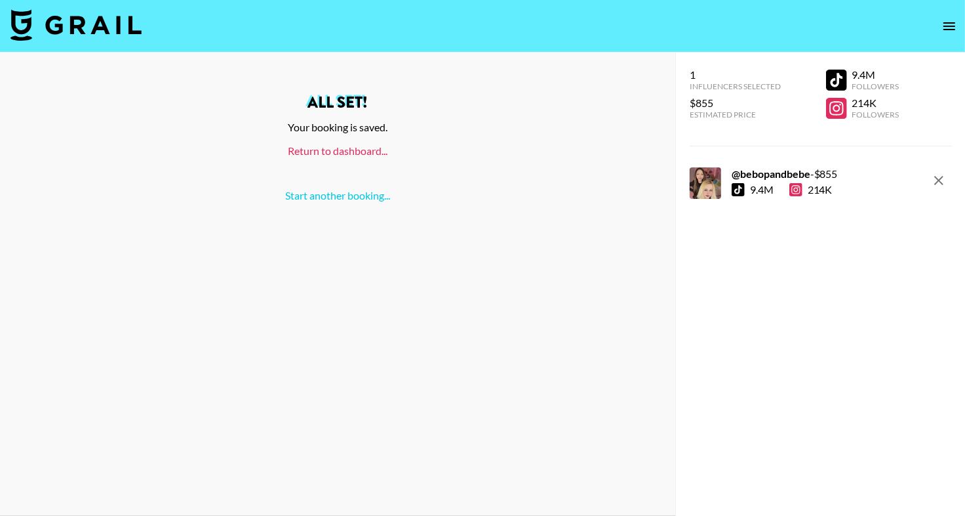
click at [307, 153] on link "Return to dashboard..." at bounding box center [338, 150] width 100 height 12
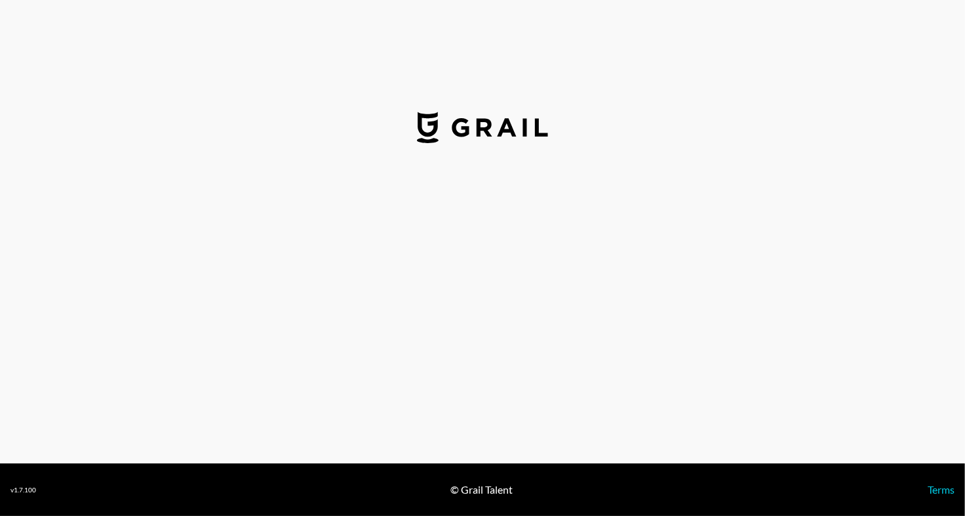
select select "USD"
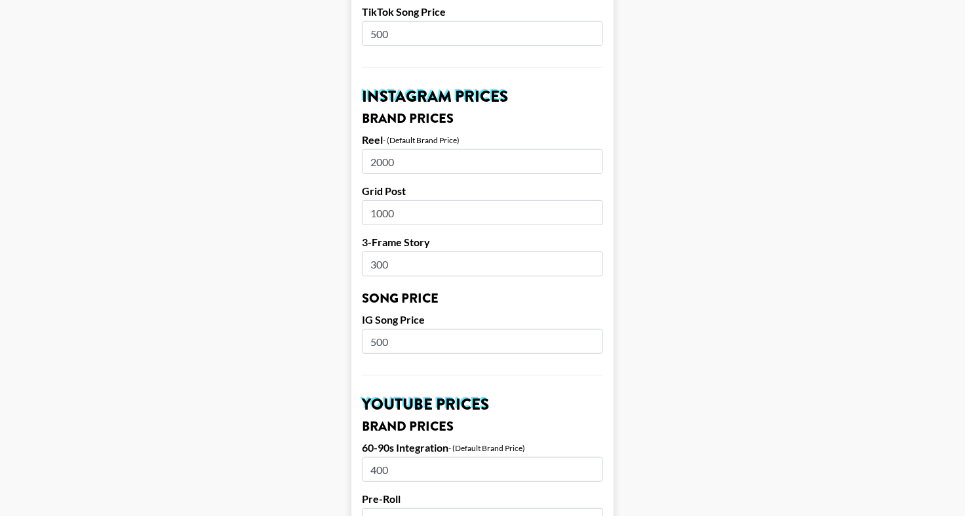
scroll to position [558, 0]
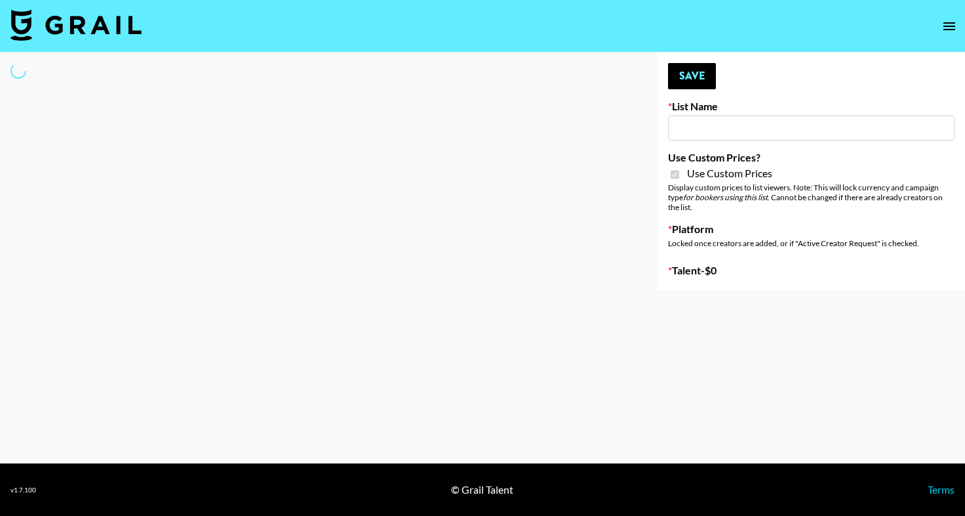
type input "FaceApp - [DATE]"
checkbox input "true"
select select "Brand"
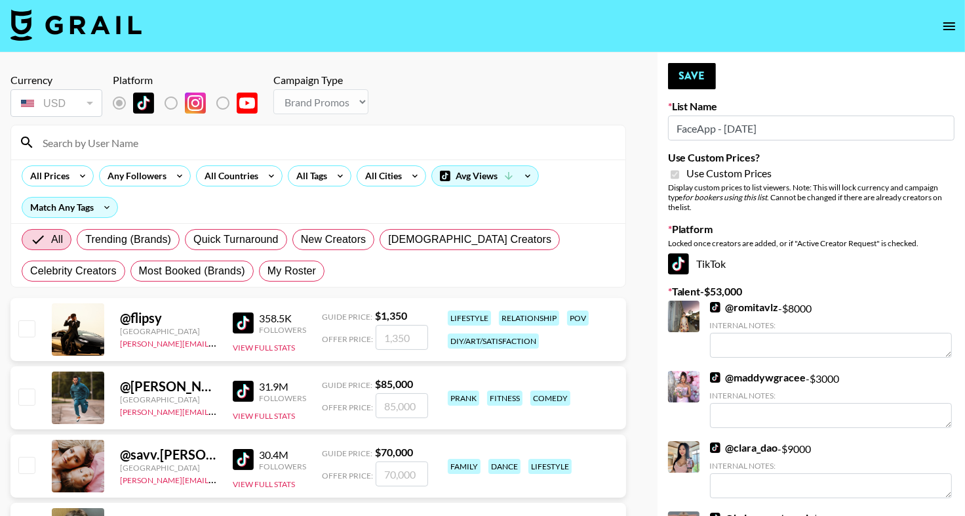
click at [380, 144] on input at bounding box center [326, 142] width 583 height 21
click at [259, 277] on label "My Roster" at bounding box center [292, 270] width 66 height 21
click at [268, 271] on input "My Roster" at bounding box center [268, 271] width 0 height 0
radio input "true"
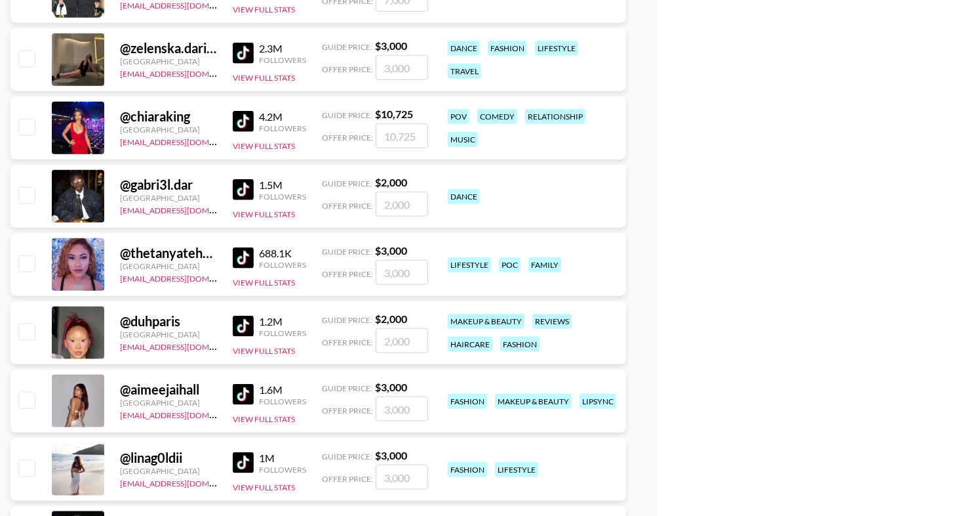
scroll to position [1288, 0]
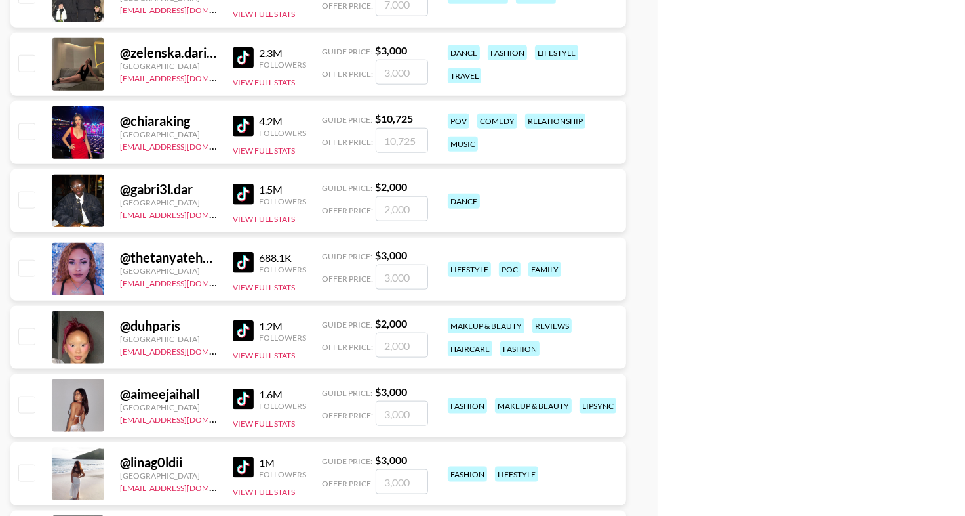
click at [29, 337] on input "checkbox" at bounding box center [26, 336] width 16 height 16
checkbox input "true"
type input "2000"
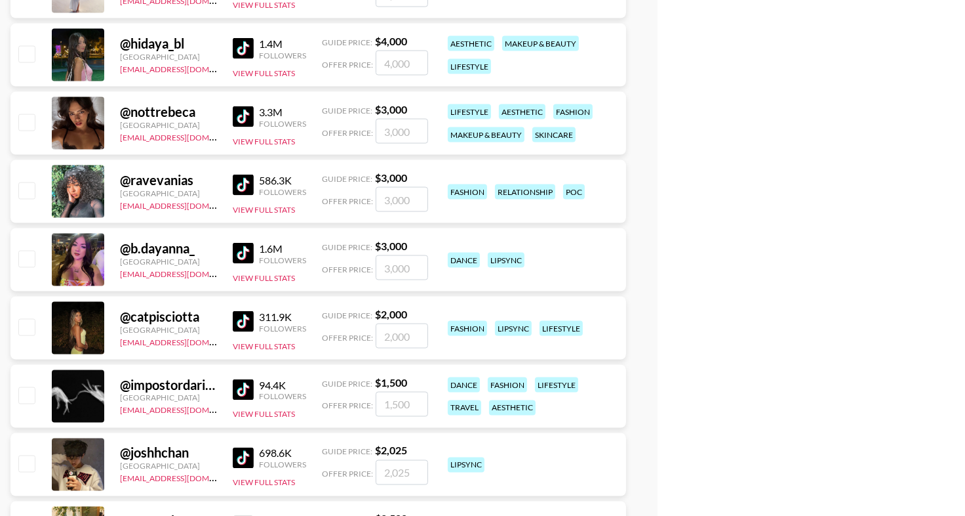
scroll to position [1767, 0]
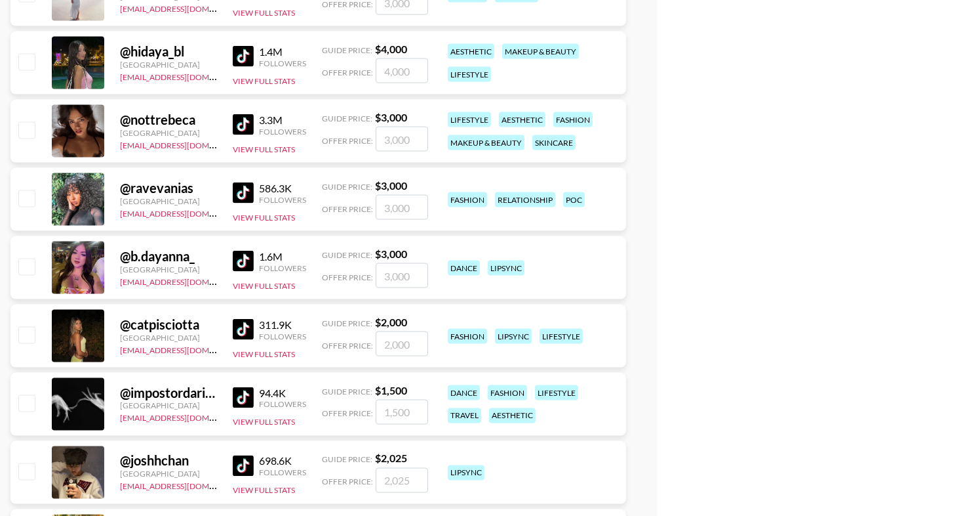
click at [22, 122] on input "checkbox" at bounding box center [26, 130] width 16 height 16
checkbox input "true"
type input "3000"
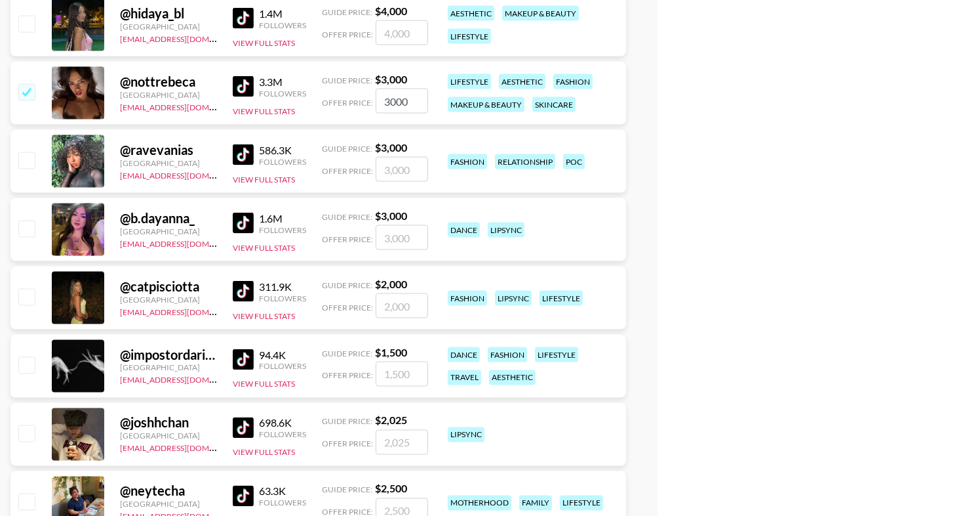
scroll to position [1806, 0]
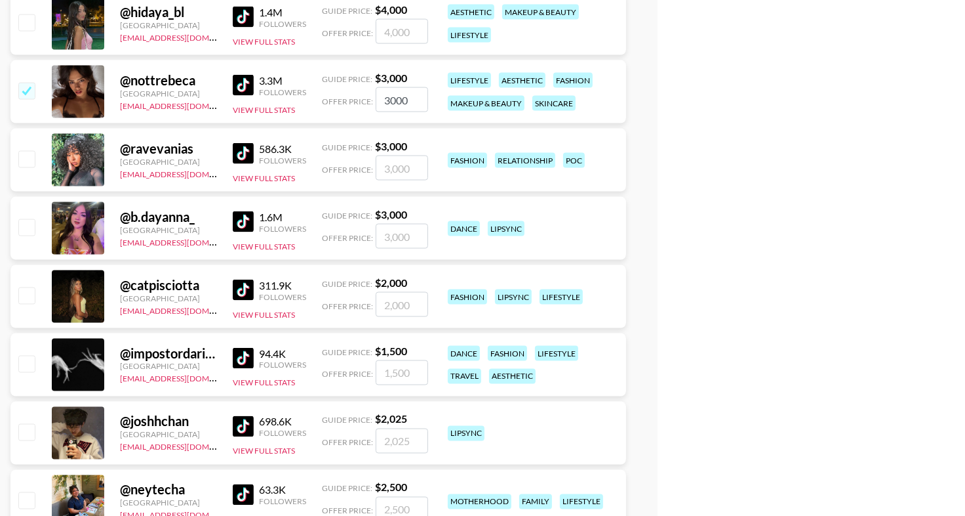
click at [27, 155] on input "checkbox" at bounding box center [26, 159] width 16 height 16
checkbox input "true"
type input "3000"
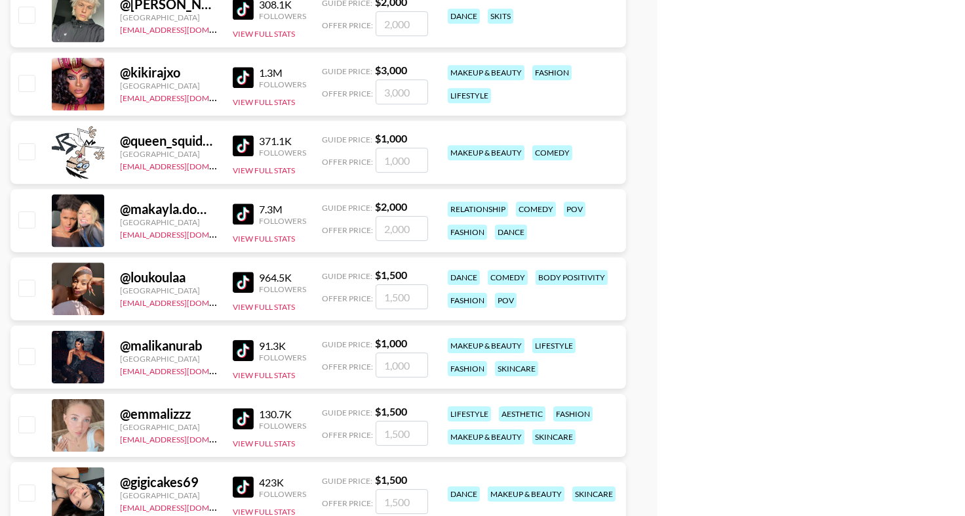
scroll to position [3527, 0]
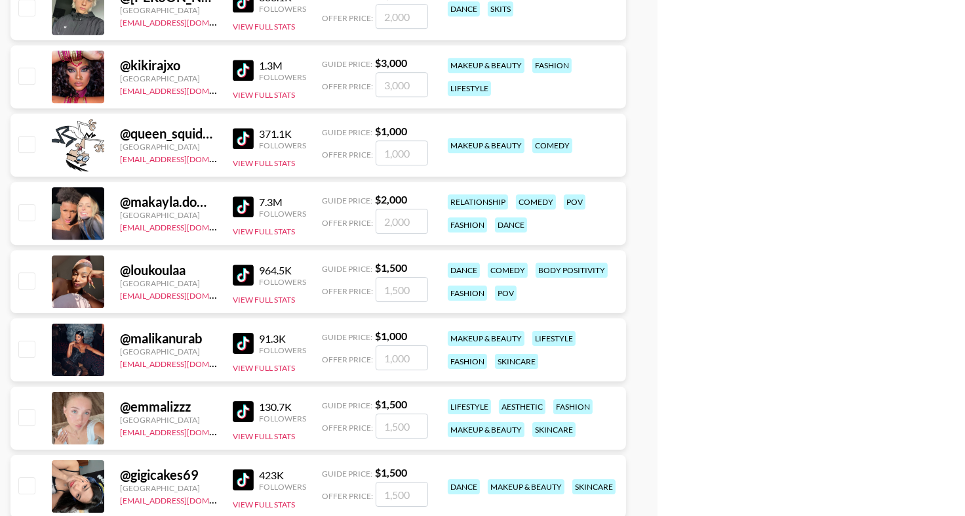
click at [30, 208] on input "checkbox" at bounding box center [26, 212] width 16 height 16
checkbox input "true"
type input "2000"
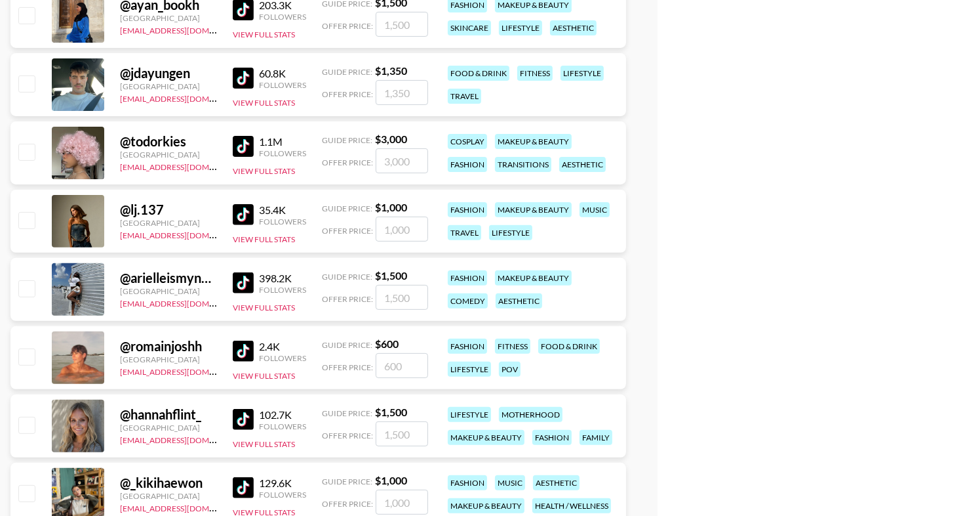
scroll to position [4676, 0]
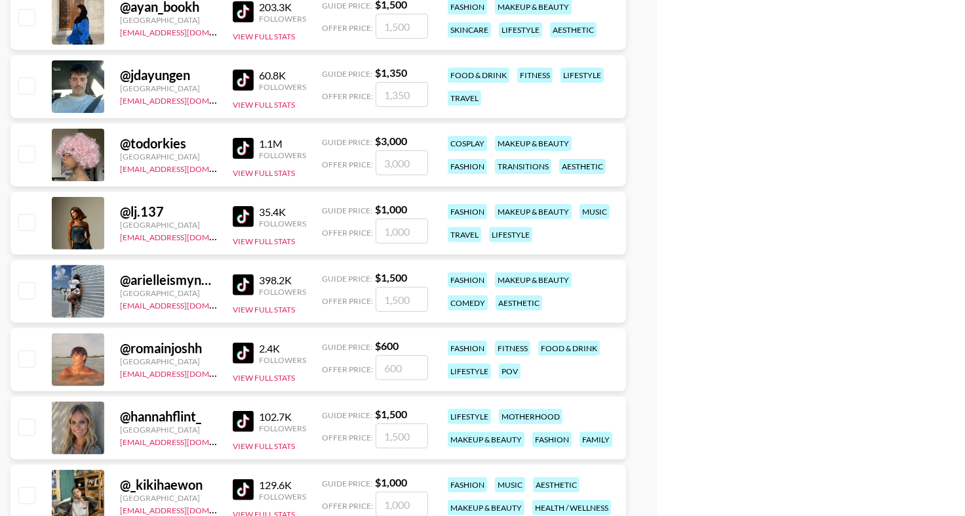
click at [35, 213] on div at bounding box center [26, 223] width 20 height 22
click at [28, 222] on input "checkbox" at bounding box center [26, 222] width 16 height 16
checkbox input "true"
type input "1000"
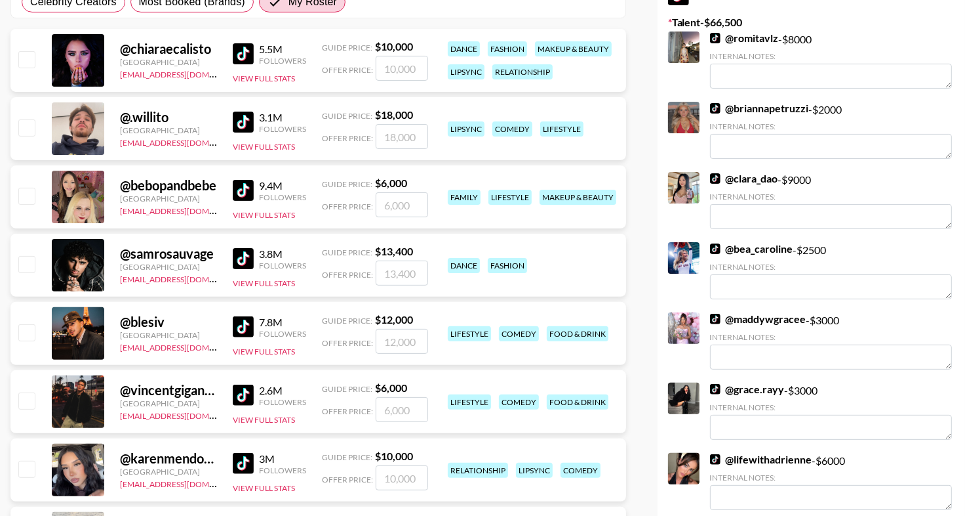
scroll to position [0, 0]
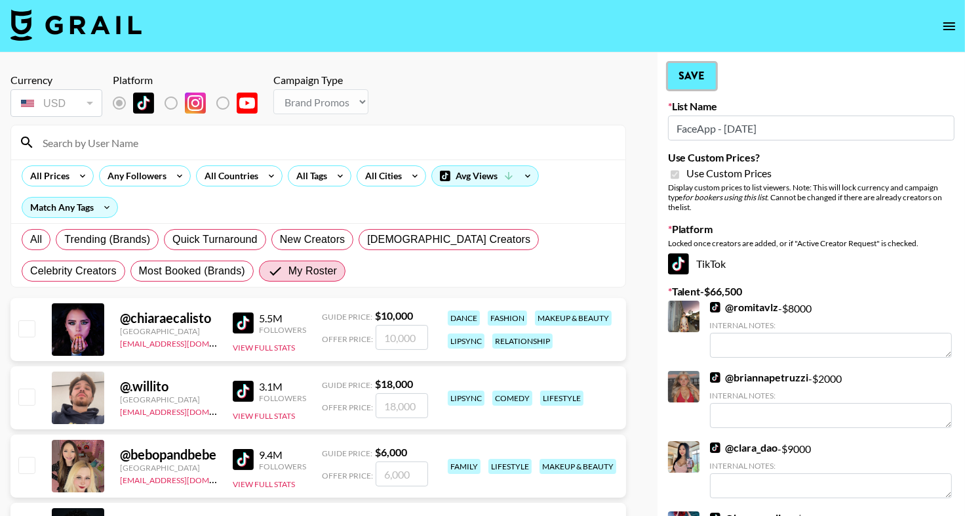
click at [698, 75] on button "Save" at bounding box center [692, 76] width 48 height 26
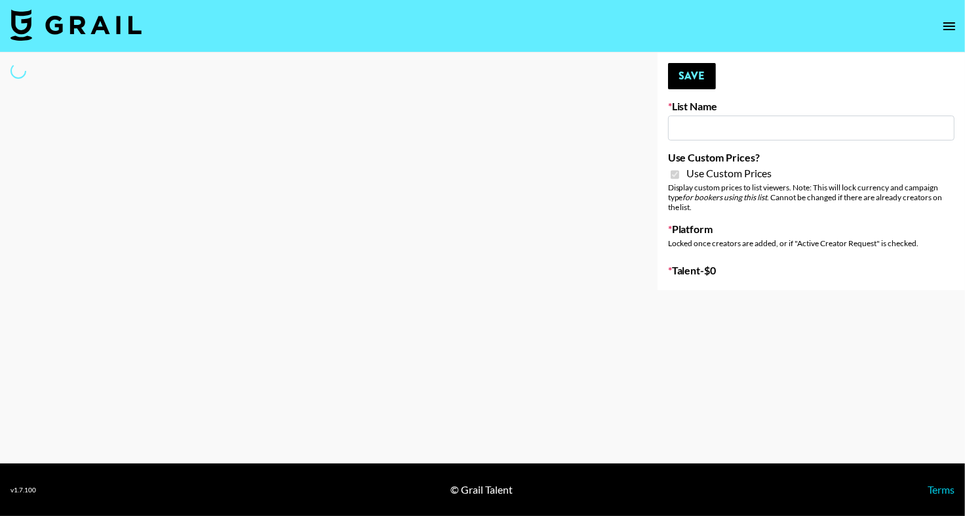
type input "Axis-Y - [DATE]"
checkbox input "true"
select select "Brand"
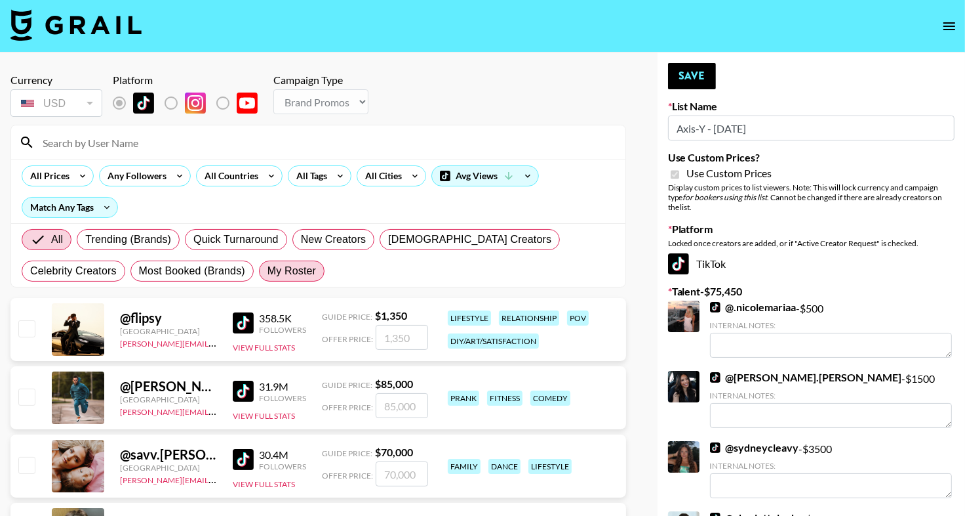
click at [268, 268] on span "My Roster" at bounding box center [292, 271] width 49 height 16
click at [268, 271] on input "My Roster" at bounding box center [268, 271] width 0 height 0
radio input "true"
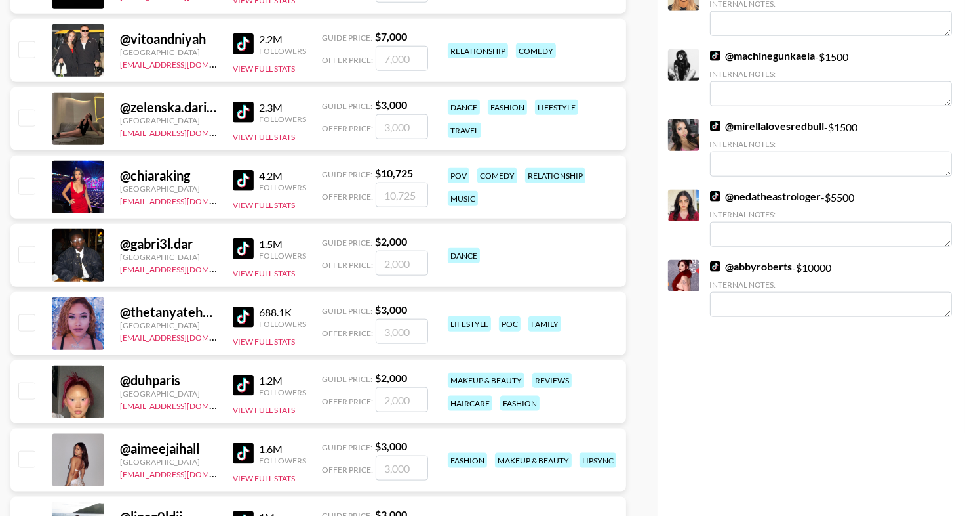
scroll to position [1362, 0]
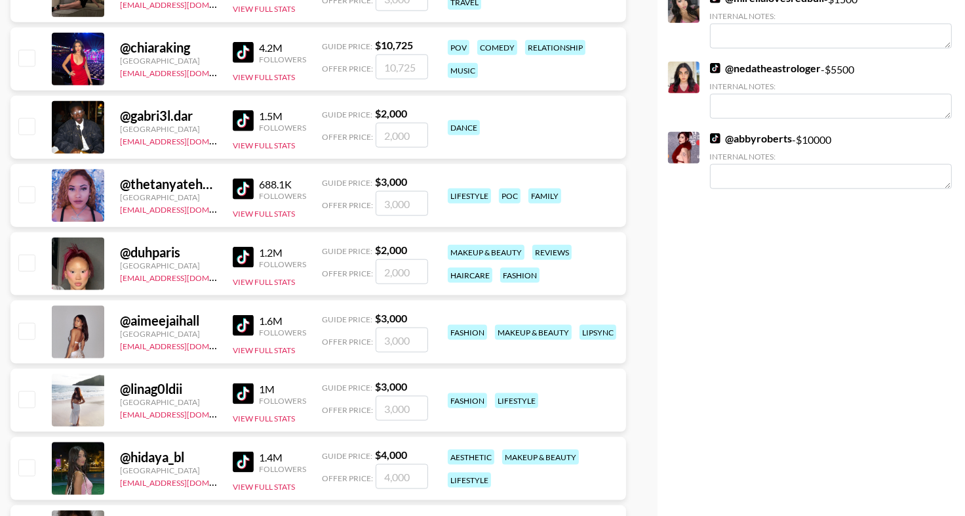
click at [24, 270] on div at bounding box center [26, 264] width 20 height 22
click at [28, 260] on input "checkbox" at bounding box center [26, 262] width 16 height 16
checkbox input "true"
type input "2000"
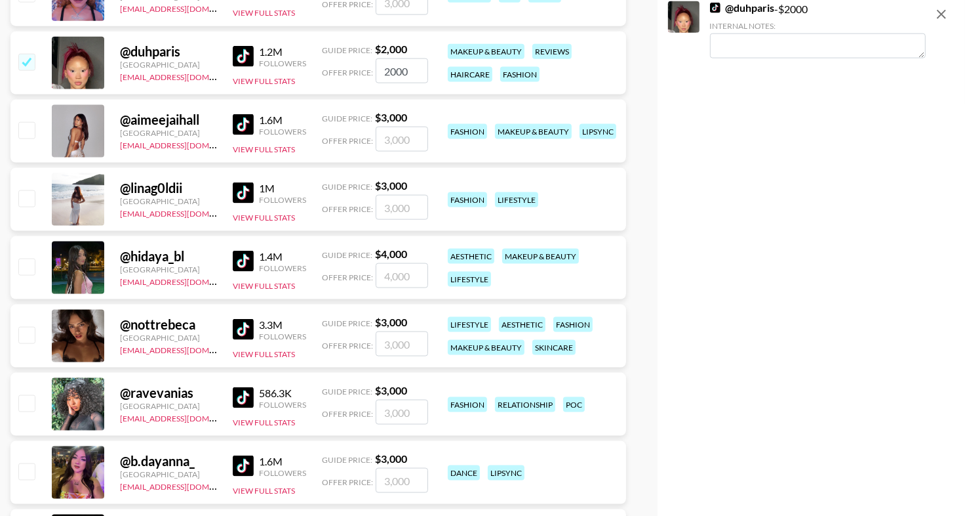
scroll to position [1559, 0]
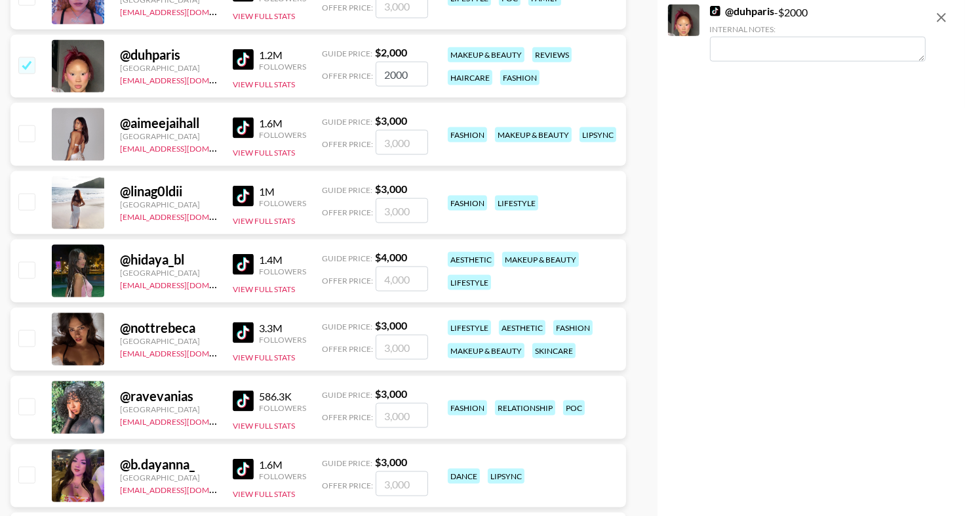
click at [24, 336] on input "checkbox" at bounding box center [26, 338] width 16 height 16
checkbox input "true"
type input "3000"
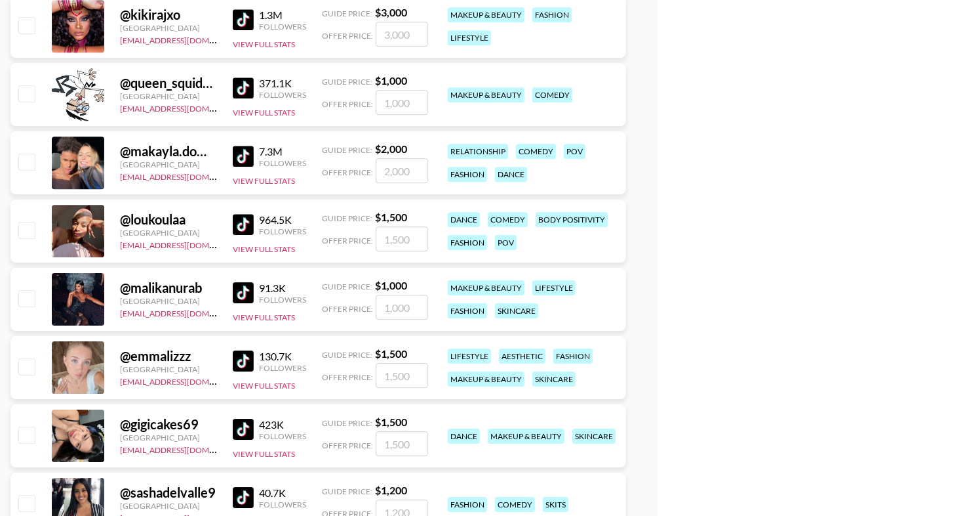
scroll to position [3575, 0]
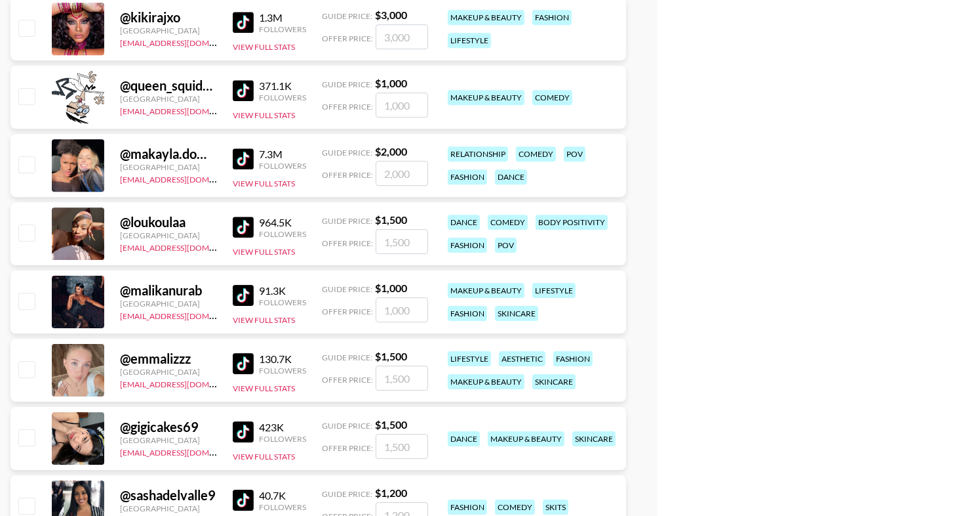
click at [27, 293] on input "checkbox" at bounding box center [26, 301] width 16 height 16
checkbox input "true"
type input "1000"
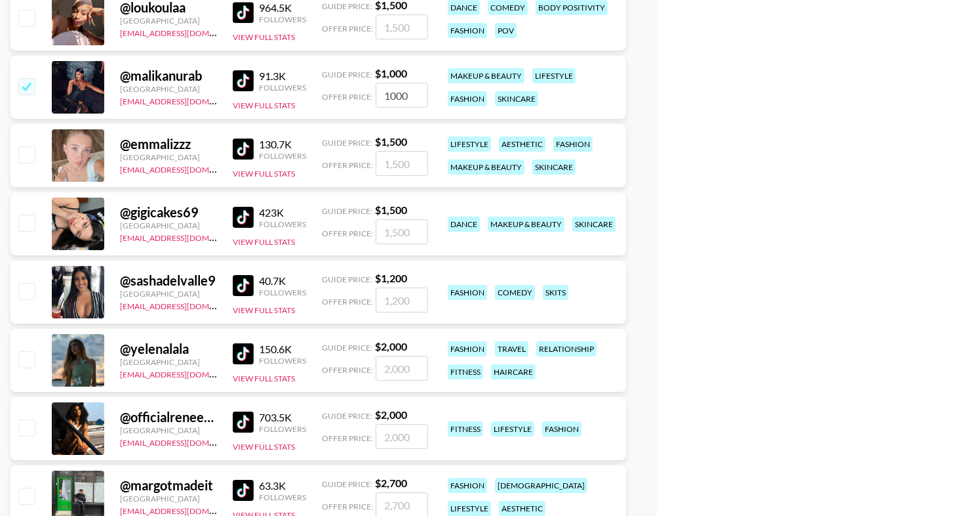
scroll to position [3788, 0]
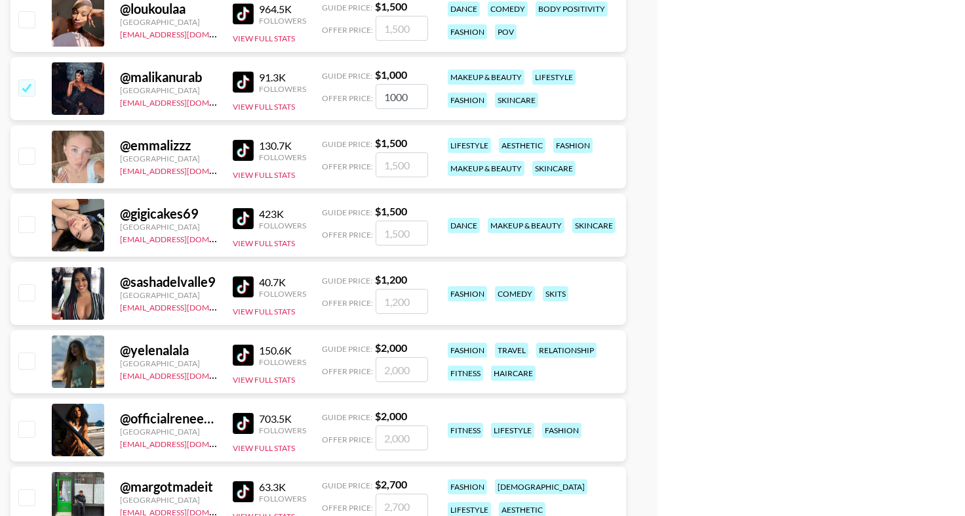
click at [28, 151] on input "checkbox" at bounding box center [26, 156] width 16 height 16
checkbox input "true"
type input "1500"
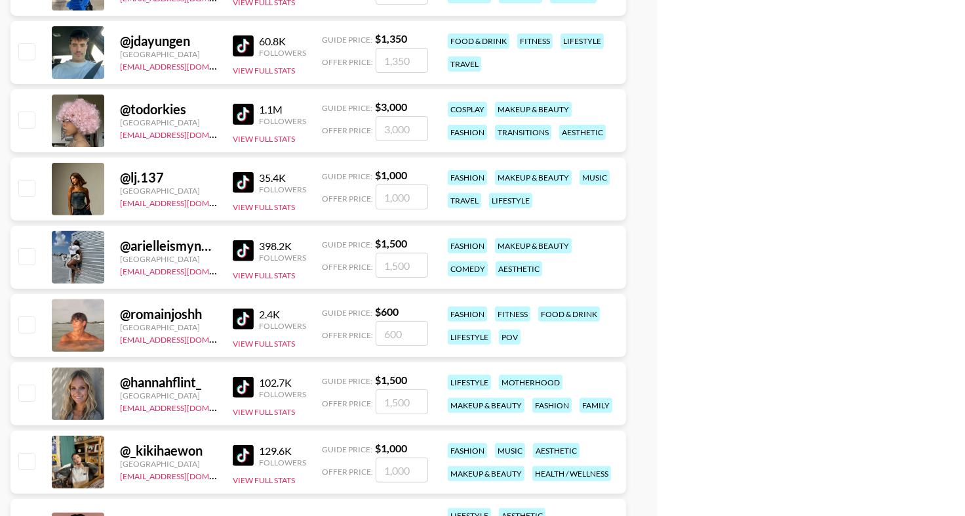
scroll to position [4707, 0]
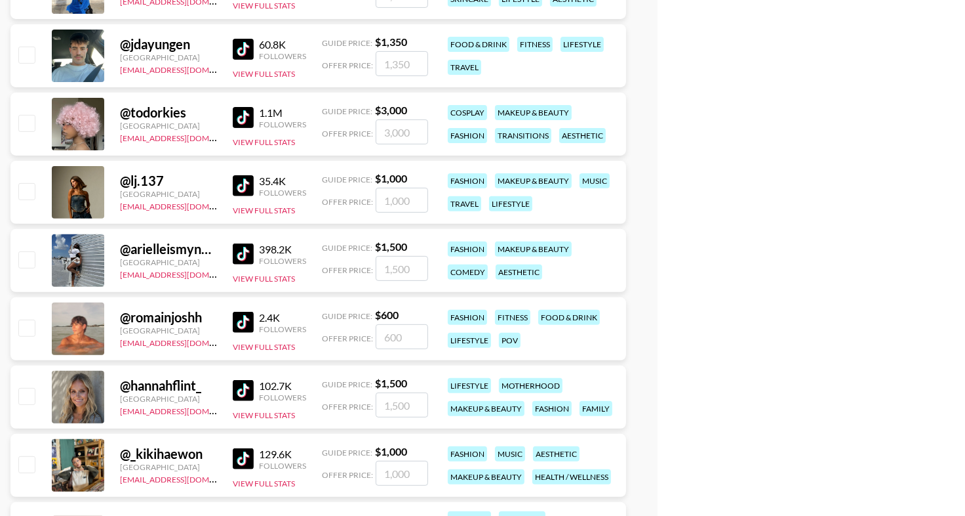
click at [24, 187] on input "checkbox" at bounding box center [26, 191] width 16 height 16
checkbox input "true"
type input "1000"
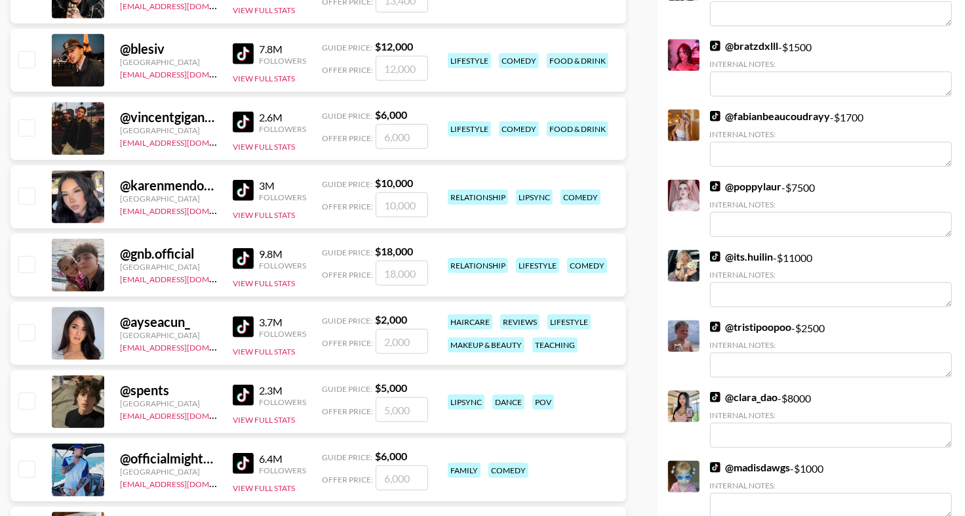
scroll to position [0, 0]
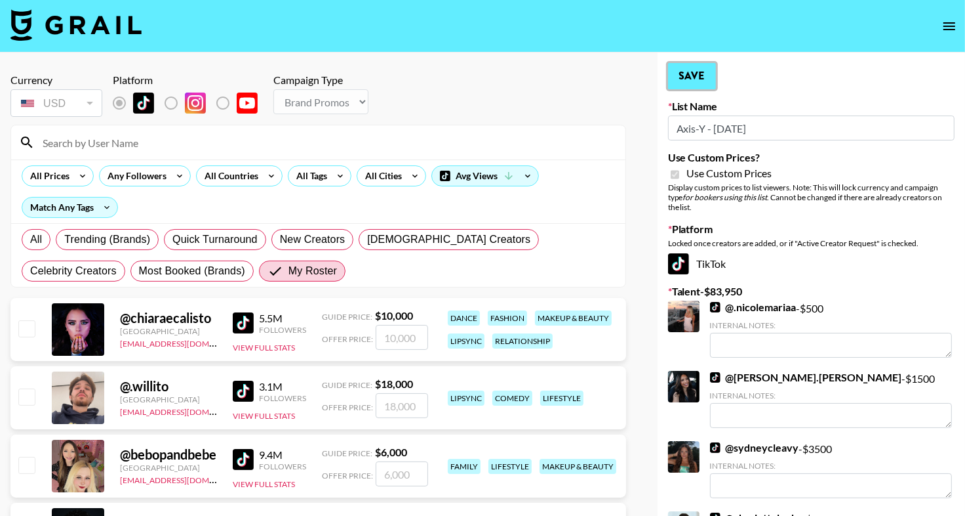
click at [698, 81] on button "Save" at bounding box center [692, 76] width 48 height 26
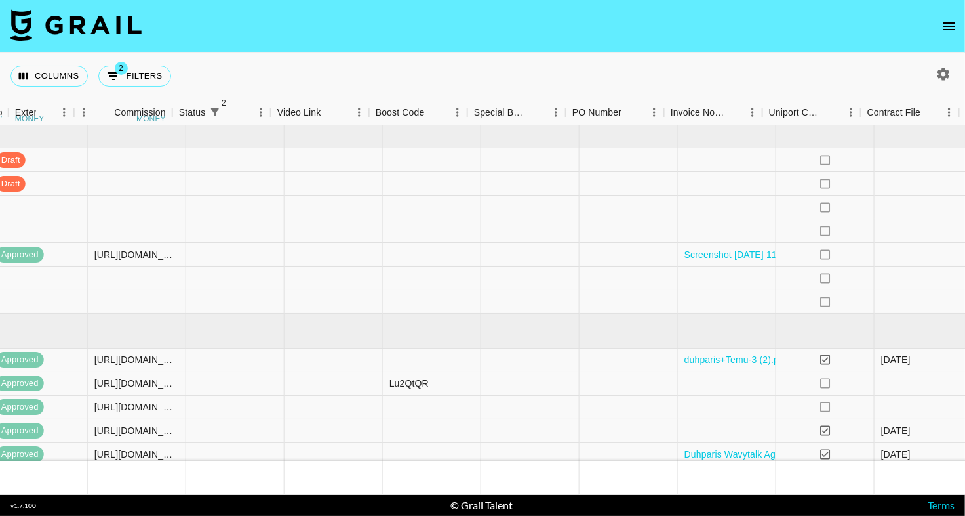
scroll to position [0, 1326]
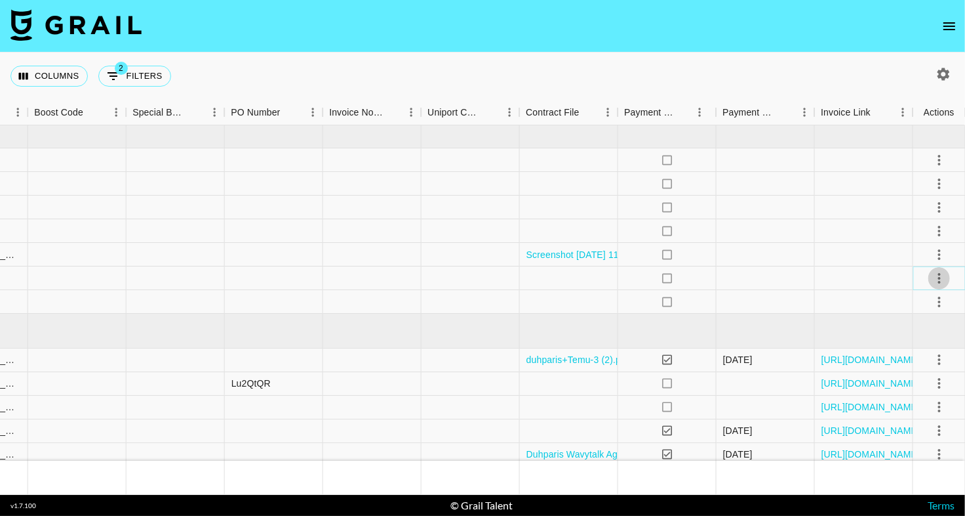
click at [937, 279] on icon "select merge strategy" at bounding box center [940, 278] width 16 height 16
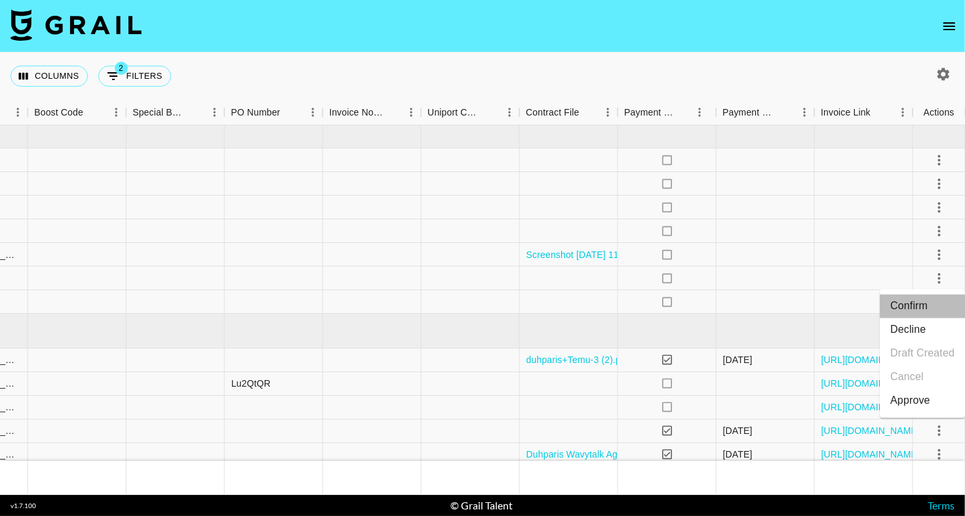
click at [937, 305] on li "Confirm" at bounding box center [922, 306] width 85 height 24
click at [934, 359] on li "Draft Created" at bounding box center [922, 354] width 85 height 24
click at [659, 37] on nav at bounding box center [482, 26] width 965 height 52
click at [936, 297] on icon "select merge strategy" at bounding box center [940, 302] width 16 height 16
click at [930, 327] on li "Confirm" at bounding box center [922, 330] width 85 height 24
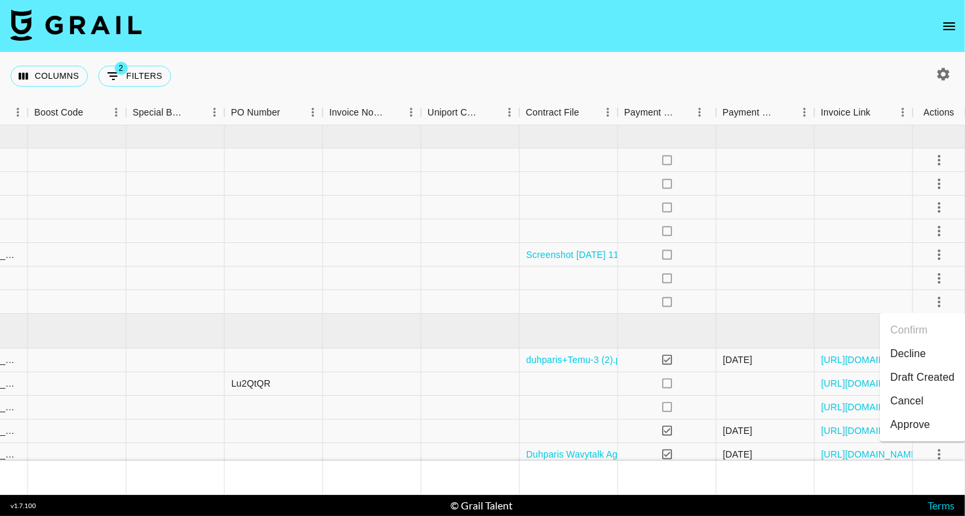
click at [933, 381] on li "Draft Created" at bounding box center [922, 377] width 85 height 24
click at [648, 54] on div "Columns 2 Filters + Booking" at bounding box center [482, 75] width 965 height 47
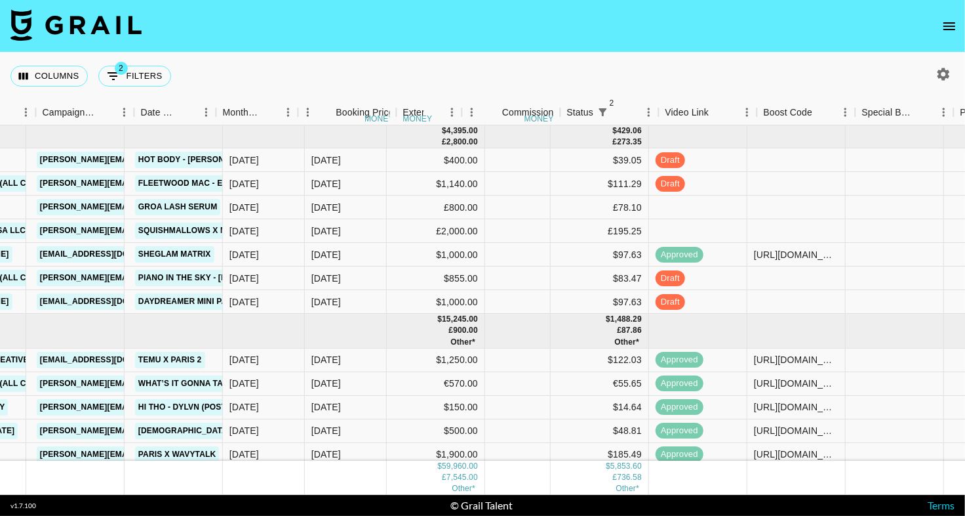
scroll to position [0, 456]
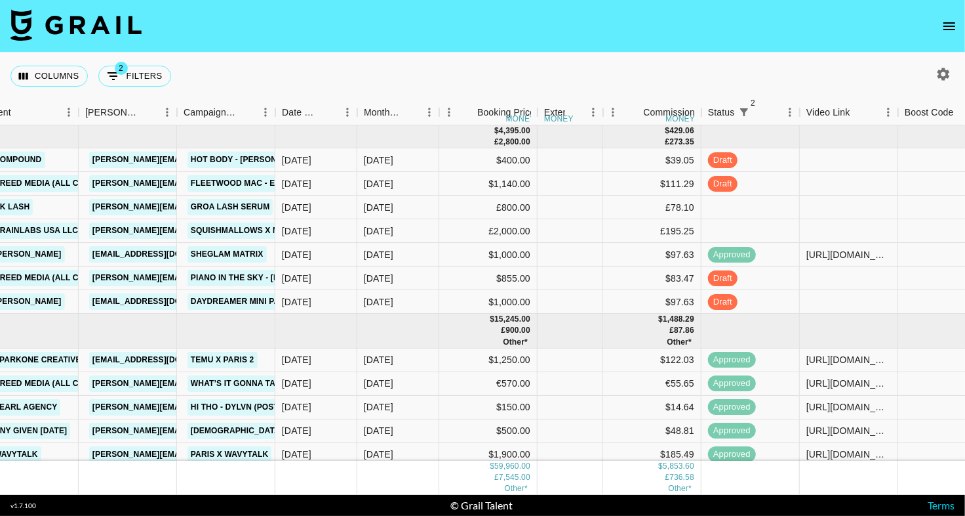
click at [944, 31] on icon "open drawer" at bounding box center [950, 26] width 16 height 16
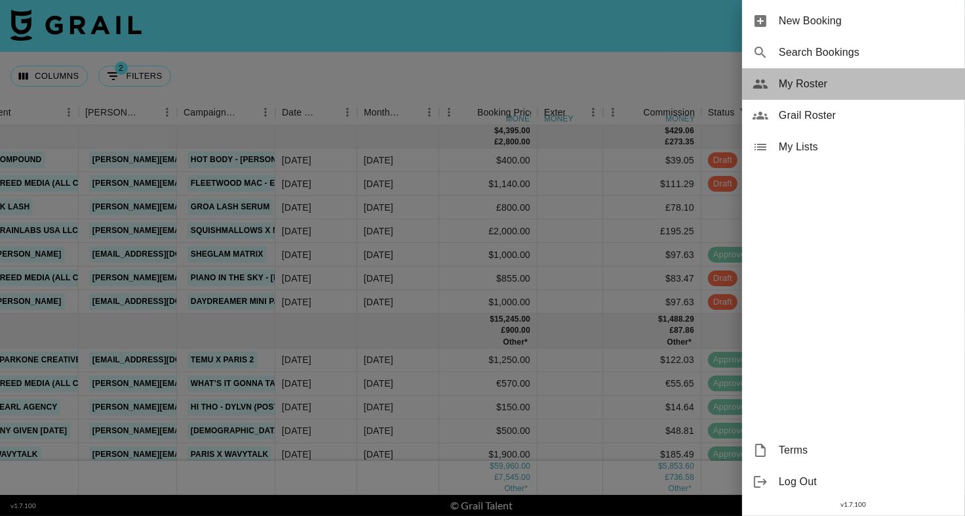
click at [840, 96] on div "My Roster" at bounding box center [853, 83] width 223 height 31
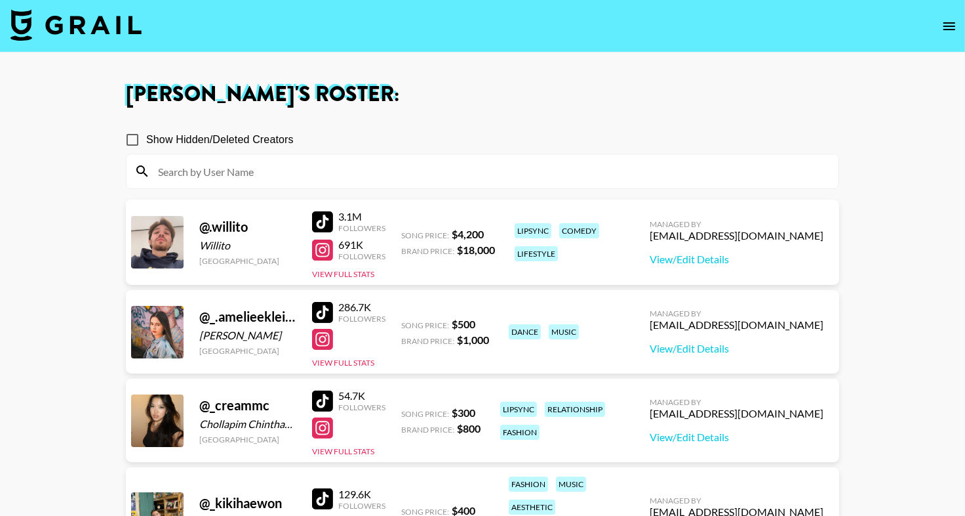
click at [510, 172] on input at bounding box center [490, 171] width 681 height 21
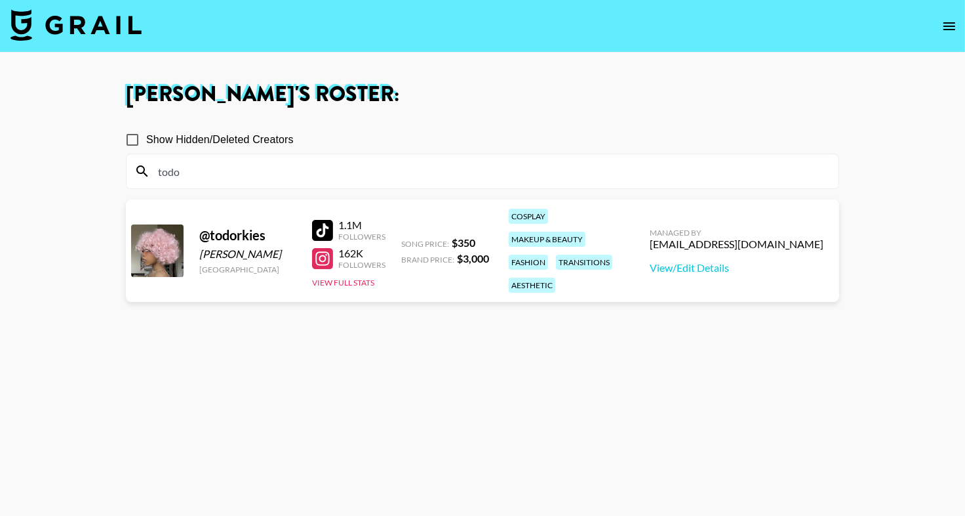
click at [518, 147] on div "Show Hidden/Deleted Creators" at bounding box center [483, 140] width 714 height 28
click at [328, 220] on div at bounding box center [322, 230] width 21 height 21
click at [266, 171] on input "todo" at bounding box center [490, 171] width 681 height 21
type input "t"
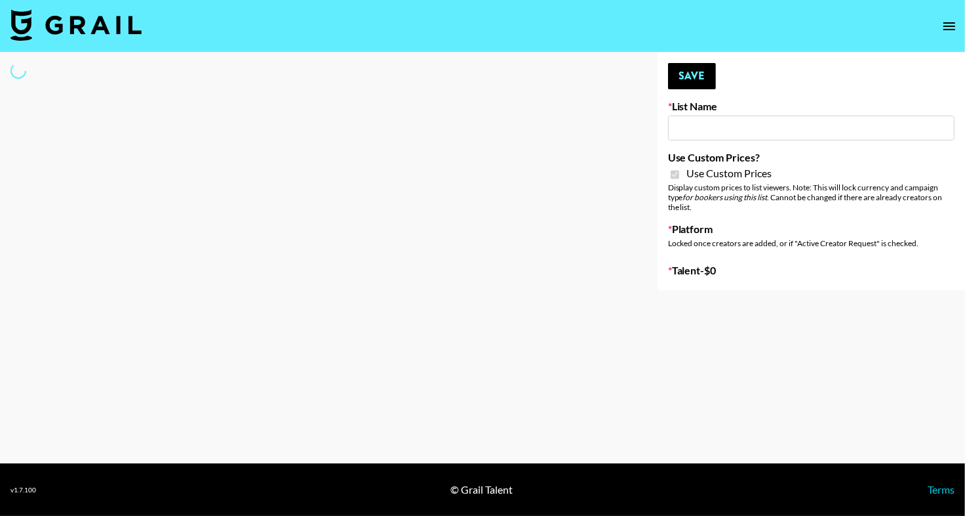
type input "Content Labs for Govee's TV Backlight 3."
checkbox input "true"
select select "Brand"
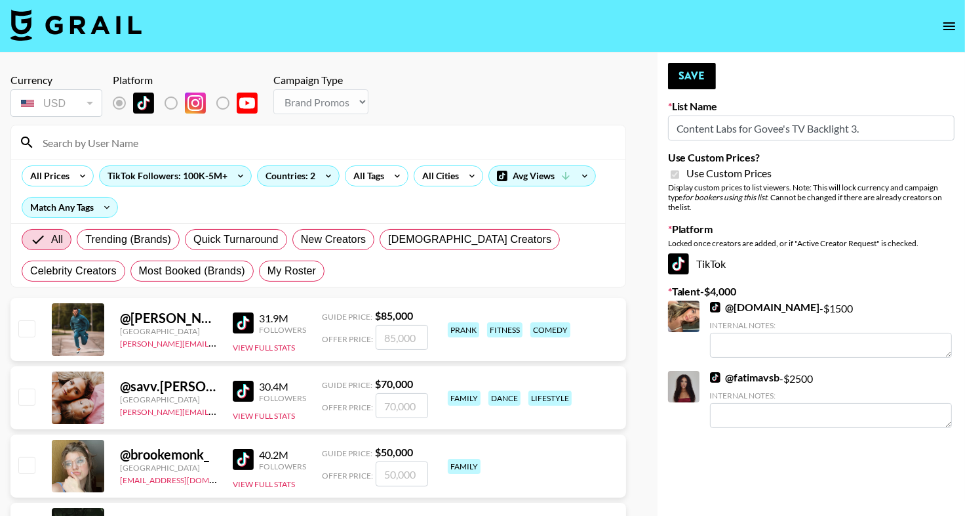
click at [270, 142] on input at bounding box center [326, 142] width 583 height 21
click at [306, 258] on div "All Trending (Brands) Quick Turnaround New Creators [DEMOGRAPHIC_DATA] Creators…" at bounding box center [318, 255] width 599 height 63
click at [268, 276] on span "My Roster" at bounding box center [292, 271] width 49 height 16
click at [268, 271] on input "My Roster" at bounding box center [268, 271] width 0 height 0
radio input "true"
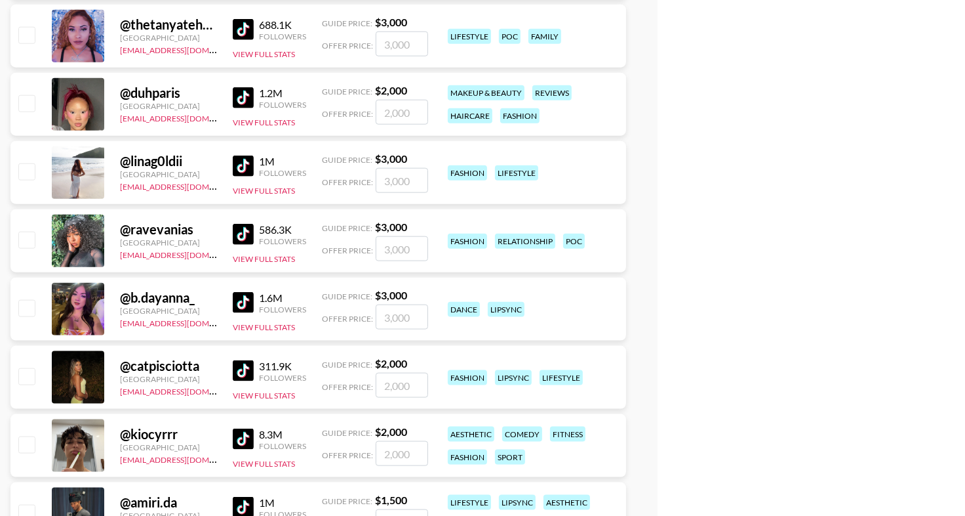
scroll to position [1314, 0]
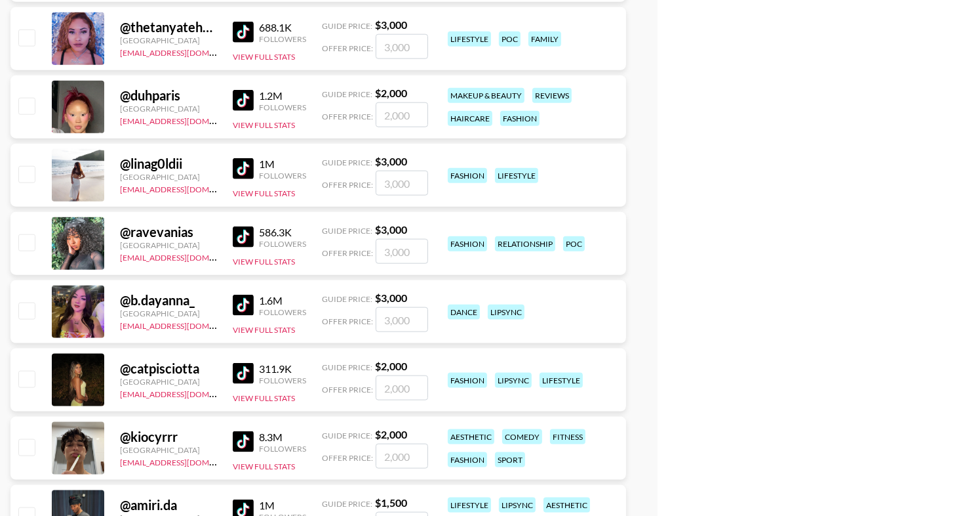
click at [28, 105] on input "checkbox" at bounding box center [26, 106] width 16 height 16
checkbox input "true"
type input "2000"
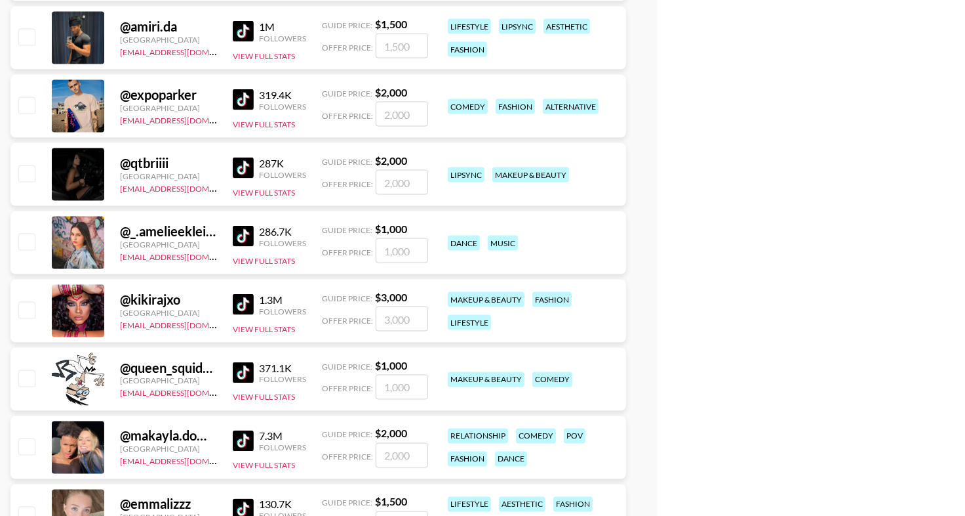
scroll to position [1628, 0]
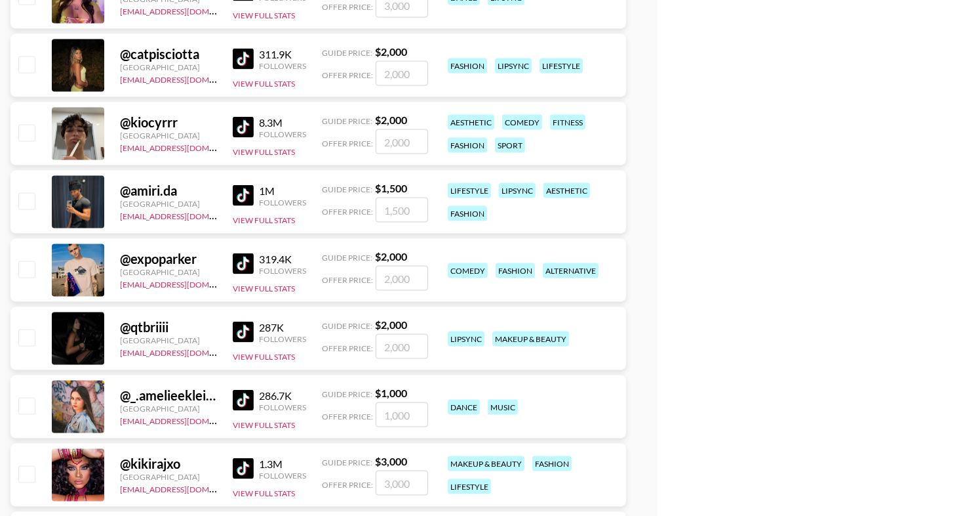
click at [28, 130] on input "checkbox" at bounding box center [26, 133] width 16 height 16
checkbox input "true"
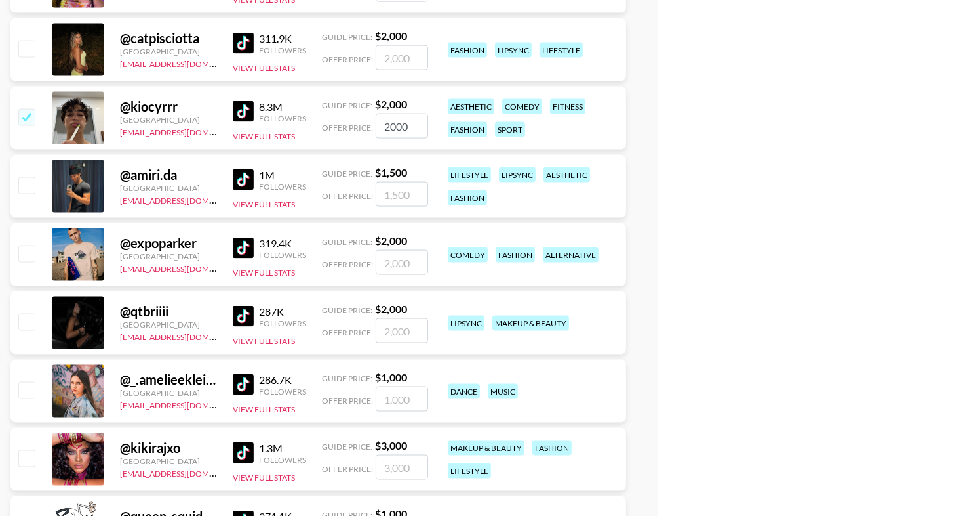
scroll to position [1617, 0]
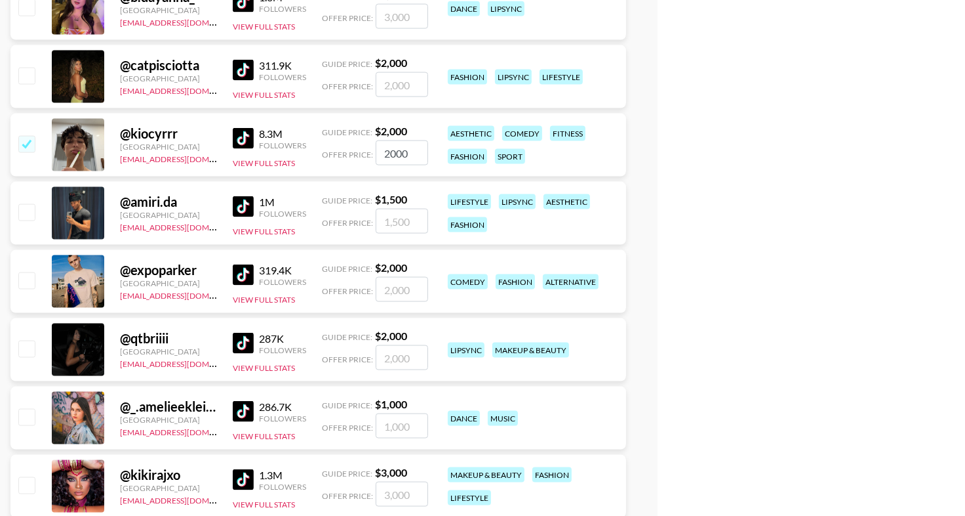
drag, startPoint x: 414, startPoint y: 151, endPoint x: 347, endPoint y: 150, distance: 66.9
click at [347, 150] on div "Offer Price: 2000" at bounding box center [375, 152] width 106 height 25
type input "2500"
click at [341, 174] on div "@ kiocyrrr [GEOGRAPHIC_DATA] [EMAIL_ADDRESS][DOMAIN_NAME] 8.3M Followers View F…" at bounding box center [318, 144] width 616 height 63
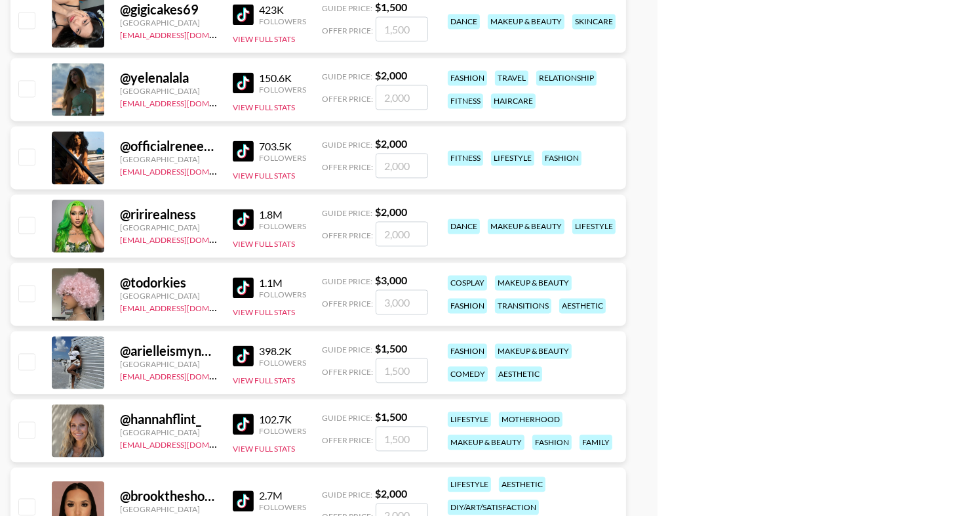
scroll to position [2373, 0]
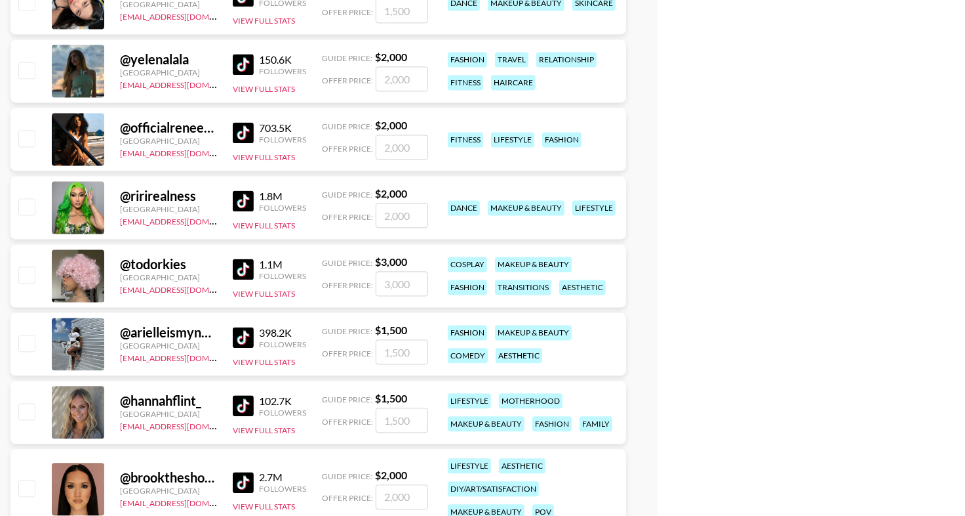
click at [26, 276] on input "checkbox" at bounding box center [26, 274] width 16 height 16
checkbox input "true"
drag, startPoint x: 420, startPoint y: 277, endPoint x: 363, endPoint y: 277, distance: 57.7
click at [363, 277] on div "Offer Price: 3000" at bounding box center [375, 283] width 106 height 25
type input "2000"
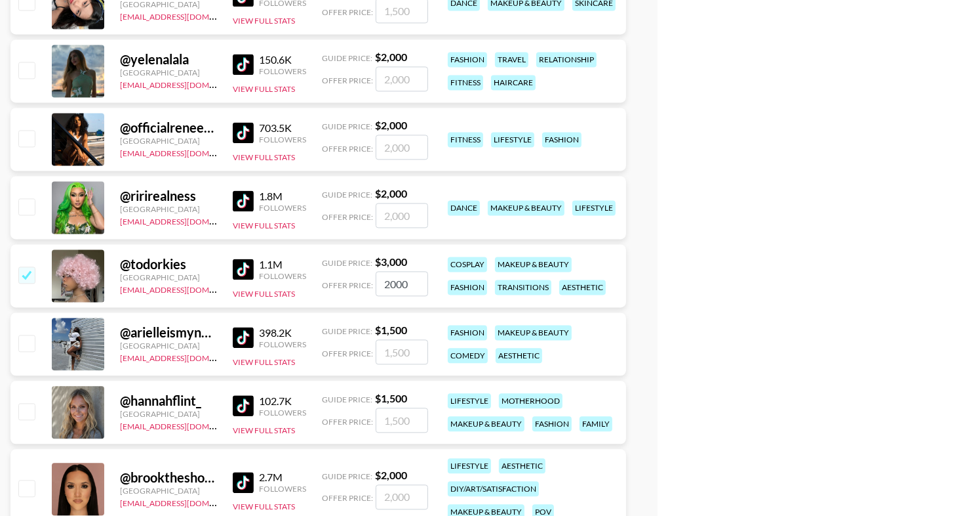
click at [327, 308] on div "@ todorkies [GEOGRAPHIC_DATA] [EMAIL_ADDRESS][DOMAIN_NAME] 1.1M Followers View …" at bounding box center [318, 278] width 616 height 68
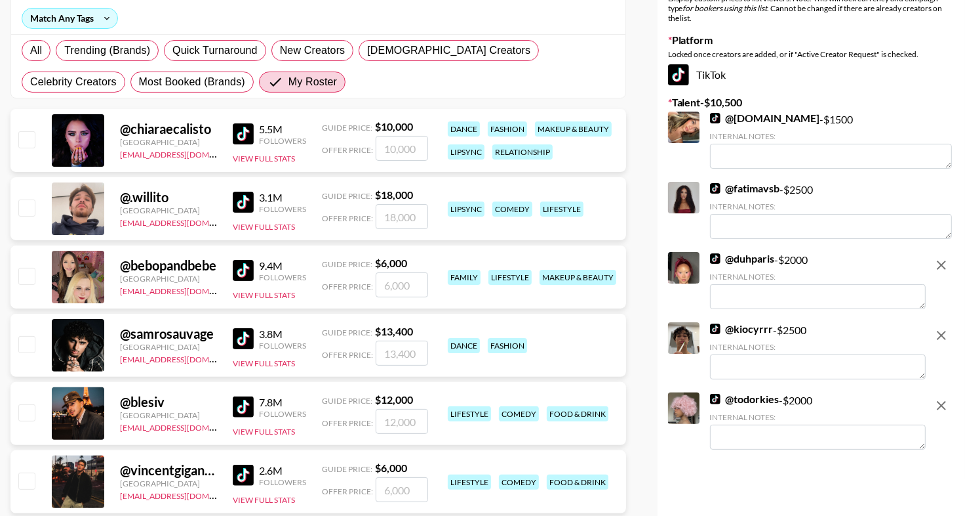
scroll to position [0, 0]
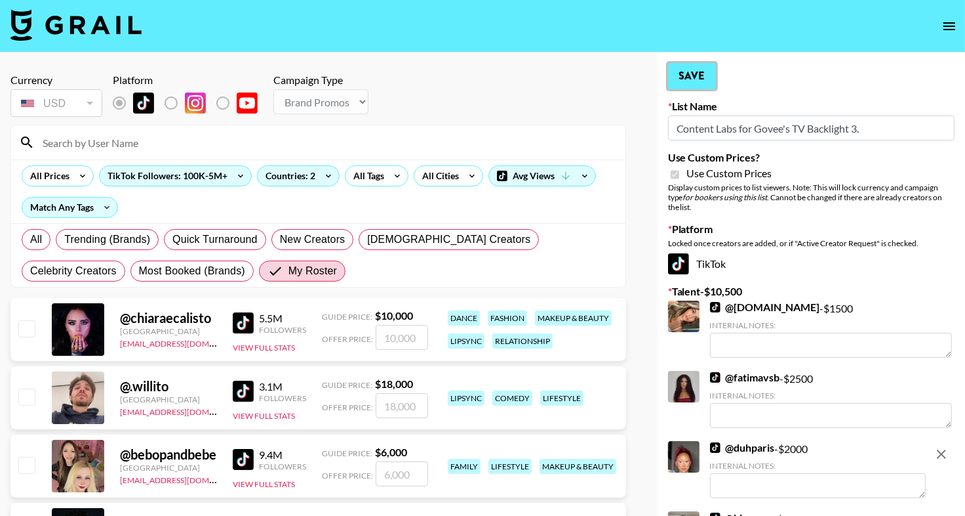
click at [703, 70] on button "Save" at bounding box center [692, 76] width 48 height 26
radio input "true"
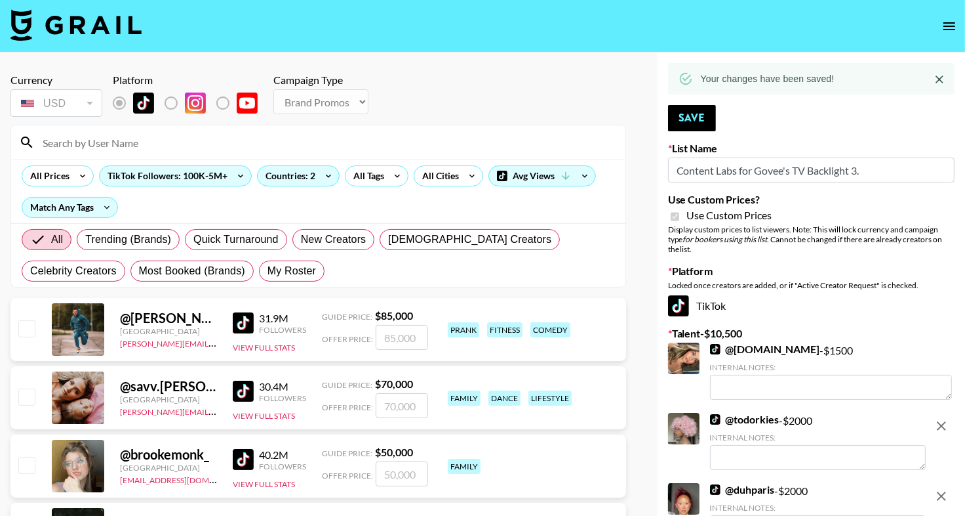
click at [440, 156] on div at bounding box center [318, 142] width 615 height 34
click at [440, 150] on input at bounding box center [326, 142] width 583 height 21
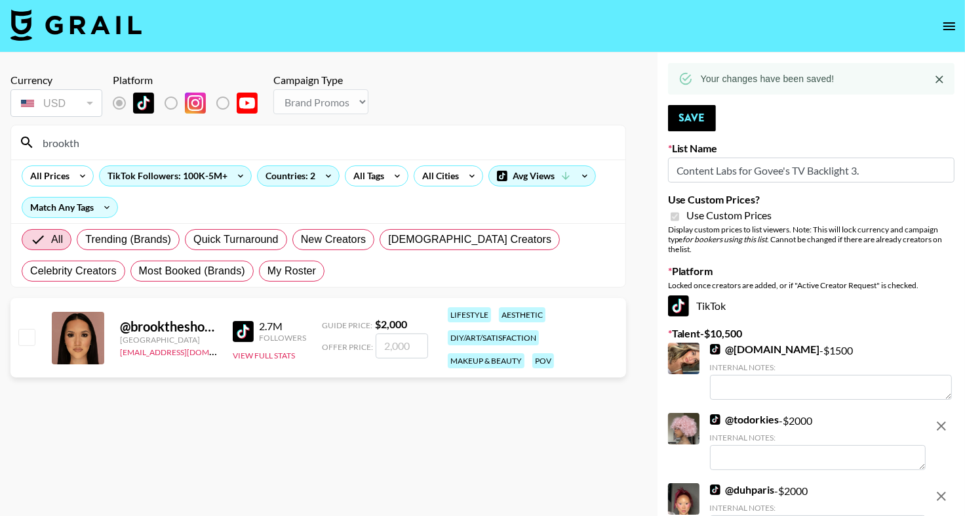
type input "brookth"
click at [26, 336] on input "checkbox" at bounding box center [26, 337] width 16 height 16
checkbox input "true"
type input "2000"
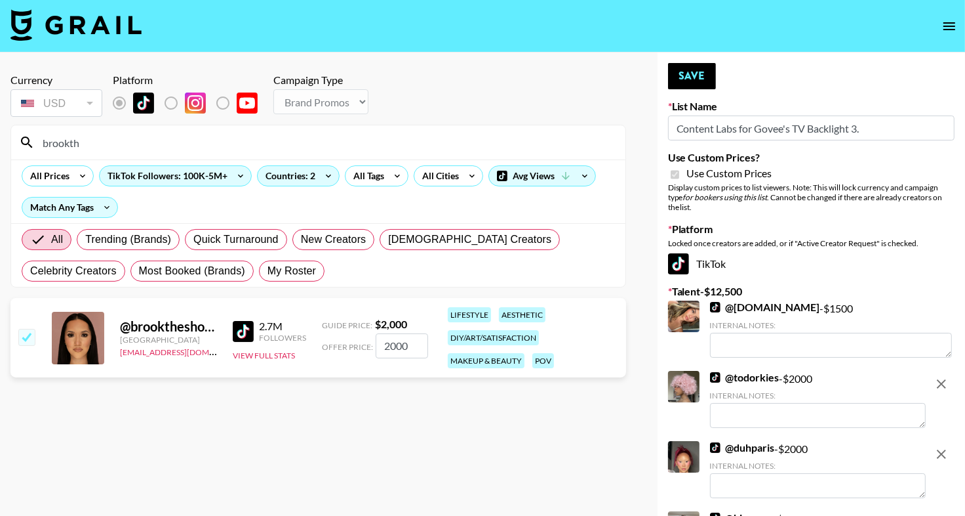
drag, startPoint x: 411, startPoint y: 344, endPoint x: 323, endPoint y: 344, distance: 87.2
click at [323, 344] on div "Offer Price: 2000" at bounding box center [375, 345] width 106 height 25
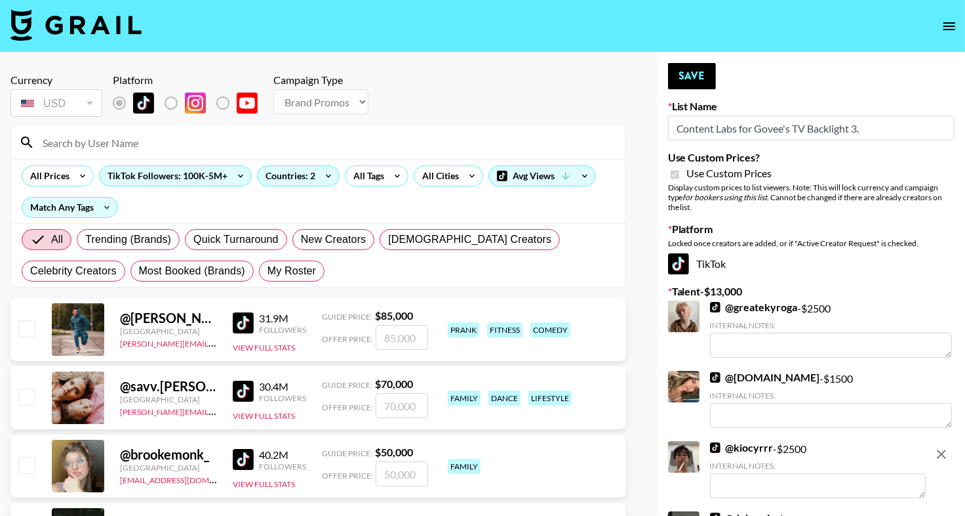
click at [259, 150] on input at bounding box center [326, 142] width 583 height 21
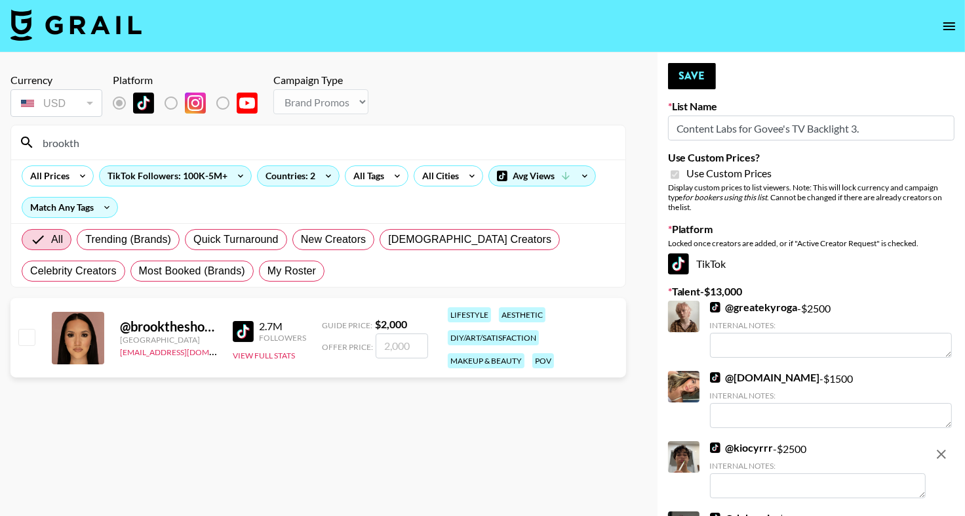
type input "brookth"
click at [29, 331] on input "checkbox" at bounding box center [26, 337] width 16 height 16
checkbox input "true"
click at [407, 340] on input "2000" at bounding box center [402, 345] width 52 height 25
click at [407, 345] on input "2000" at bounding box center [402, 345] width 52 height 25
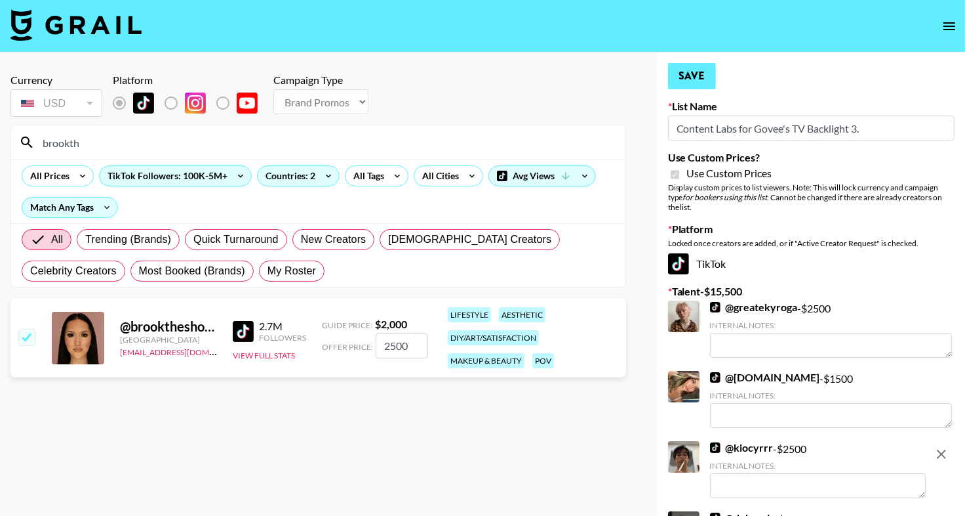
type input "2500"
click at [703, 83] on button "Save" at bounding box center [692, 76] width 48 height 26
